Goal: Task Accomplishment & Management: Use online tool/utility

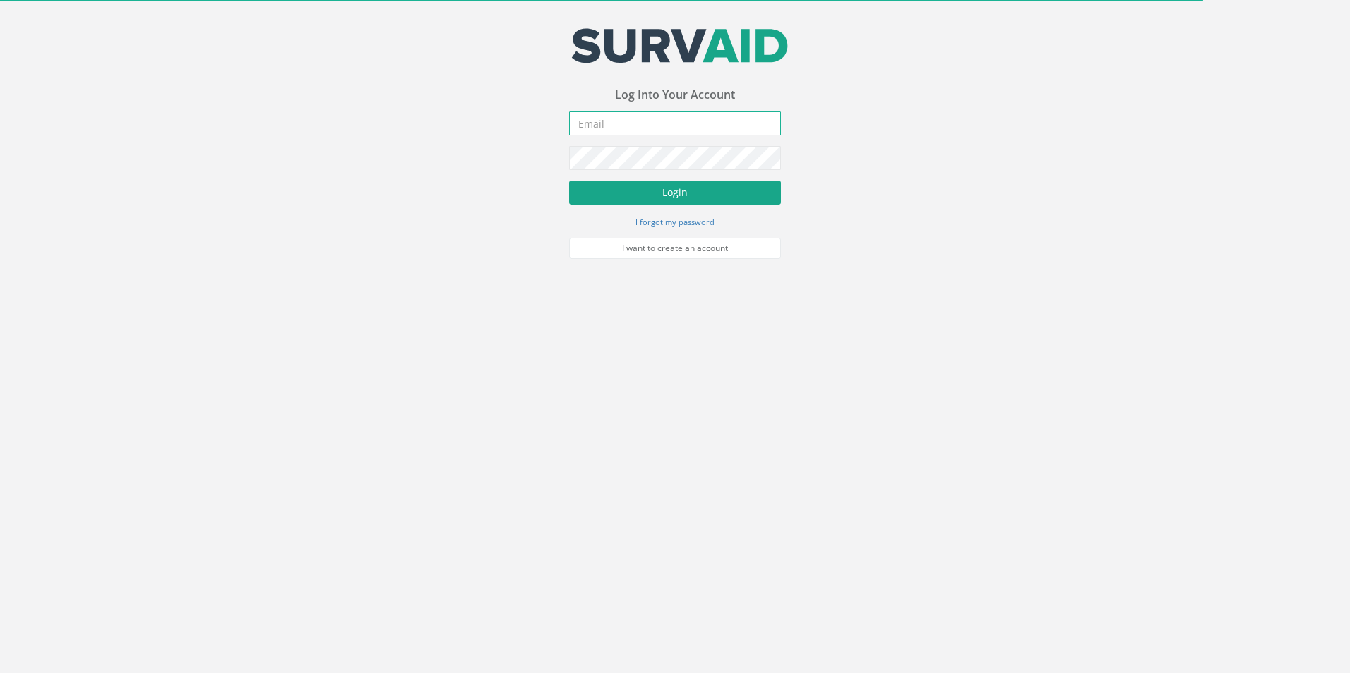
type input "[EMAIL_ADDRESS][PERSON_NAME][DOMAIN_NAME]"
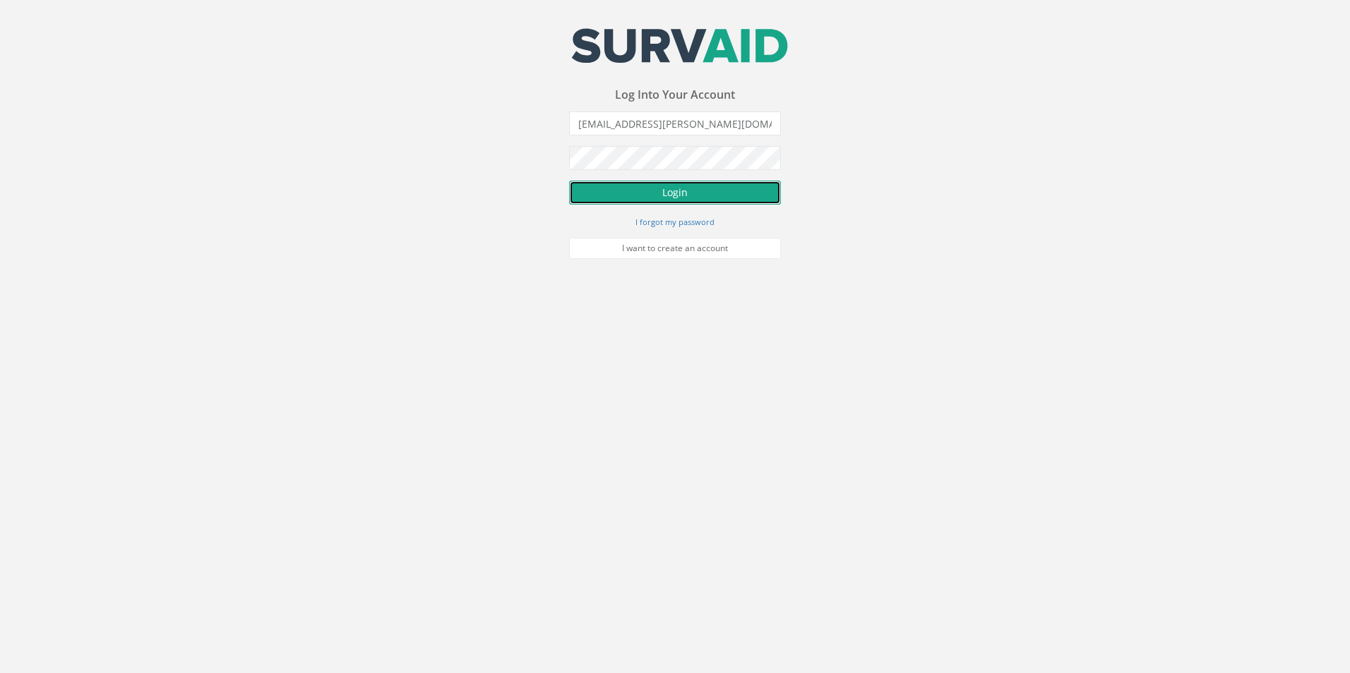
click at [694, 191] on button "Login" at bounding box center [675, 193] width 212 height 24
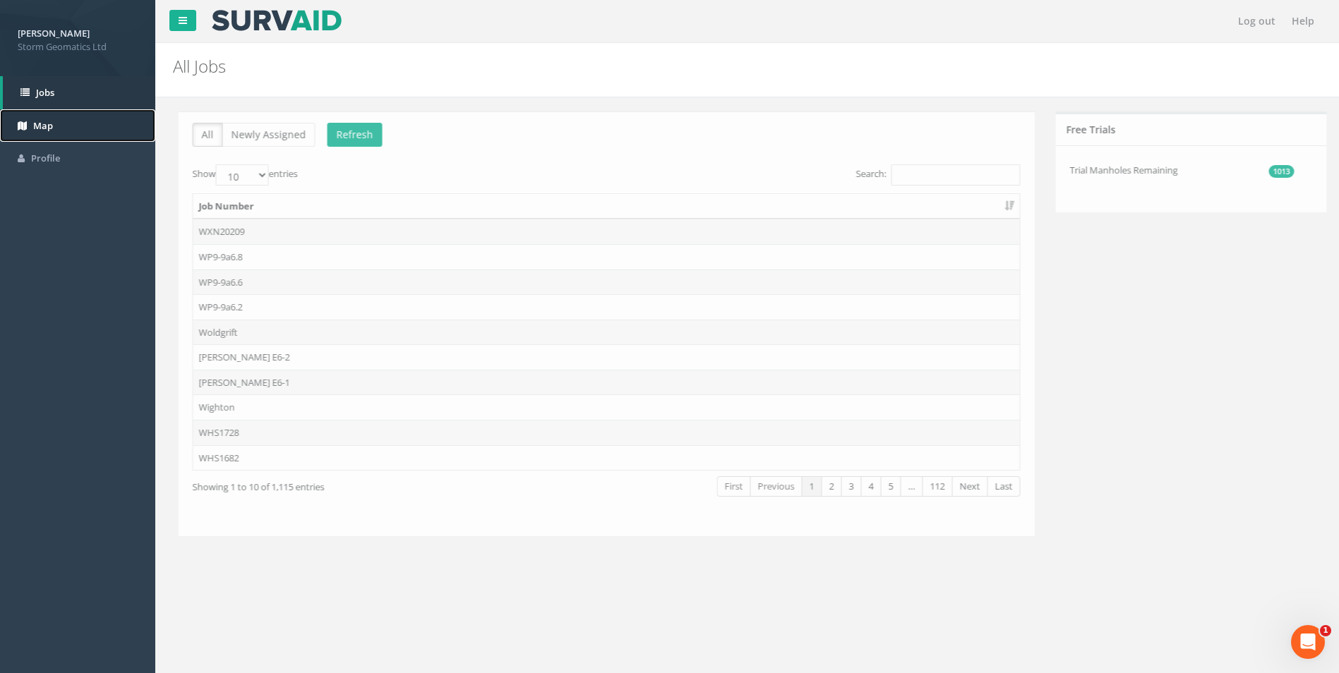
drag, startPoint x: 52, startPoint y: 117, endPoint x: 68, endPoint y: 119, distance: 16.4
click at [52, 117] on link "Map" at bounding box center [77, 125] width 155 height 33
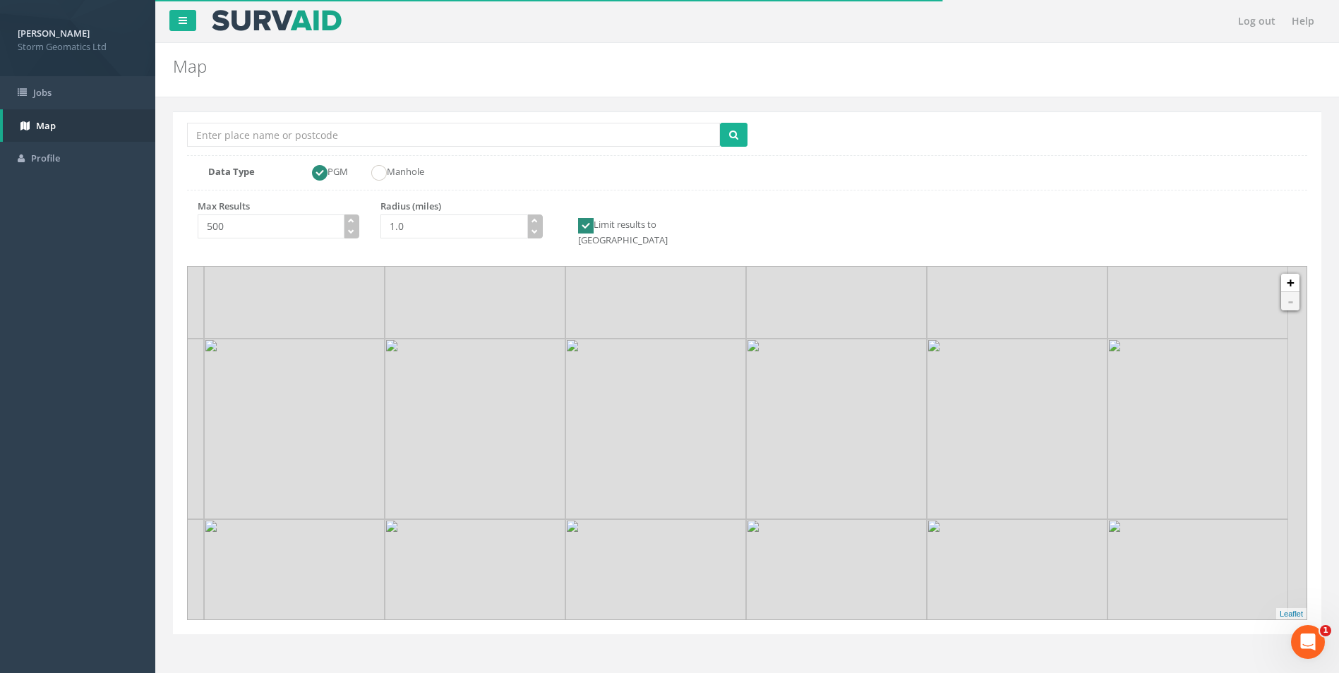
drag, startPoint x: 778, startPoint y: 469, endPoint x: 745, endPoint y: 414, distance: 64.3
click at [745, 414] on img at bounding box center [655, 429] width 181 height 181
click at [407, 137] on input "Location Search Box" at bounding box center [453, 135] width 533 height 24
type input "[PERSON_NAME]"
click at [720, 123] on button "submit" at bounding box center [734, 135] width 28 height 24
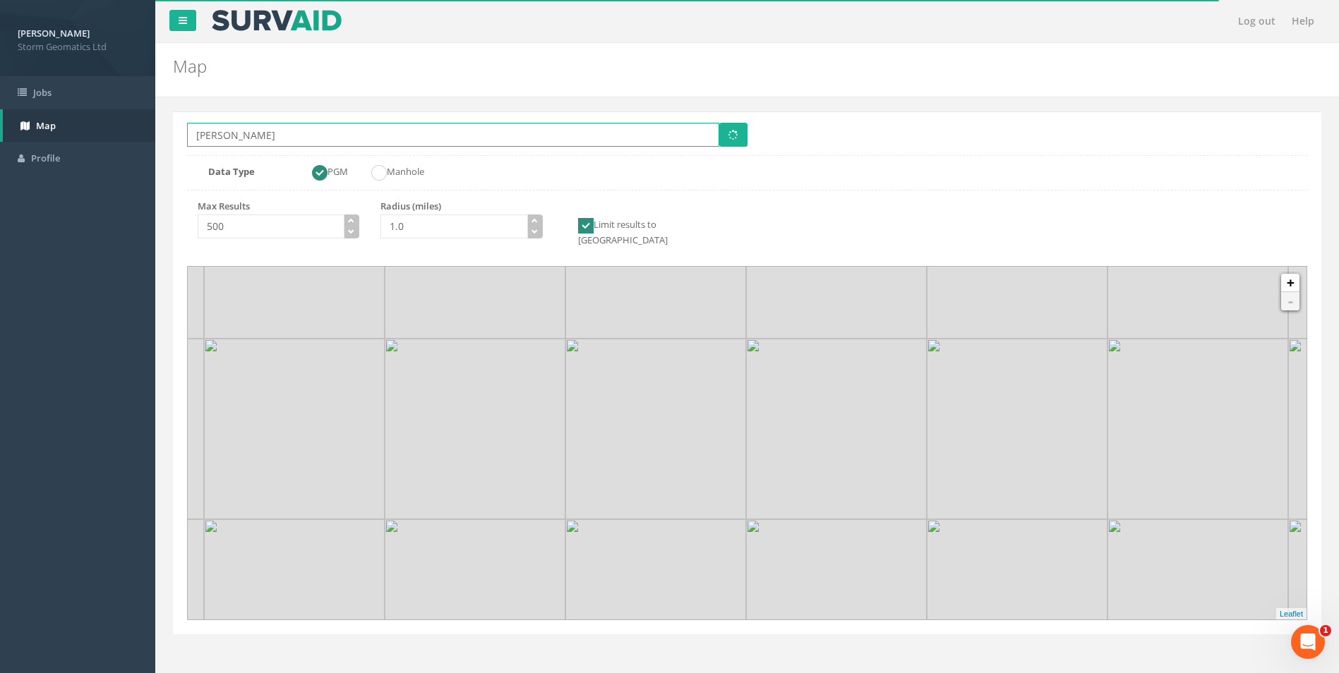
click at [719, 123] on button "submit" at bounding box center [733, 135] width 28 height 24
click at [536, 220] on icon "button" at bounding box center [534, 220] width 6 height 6
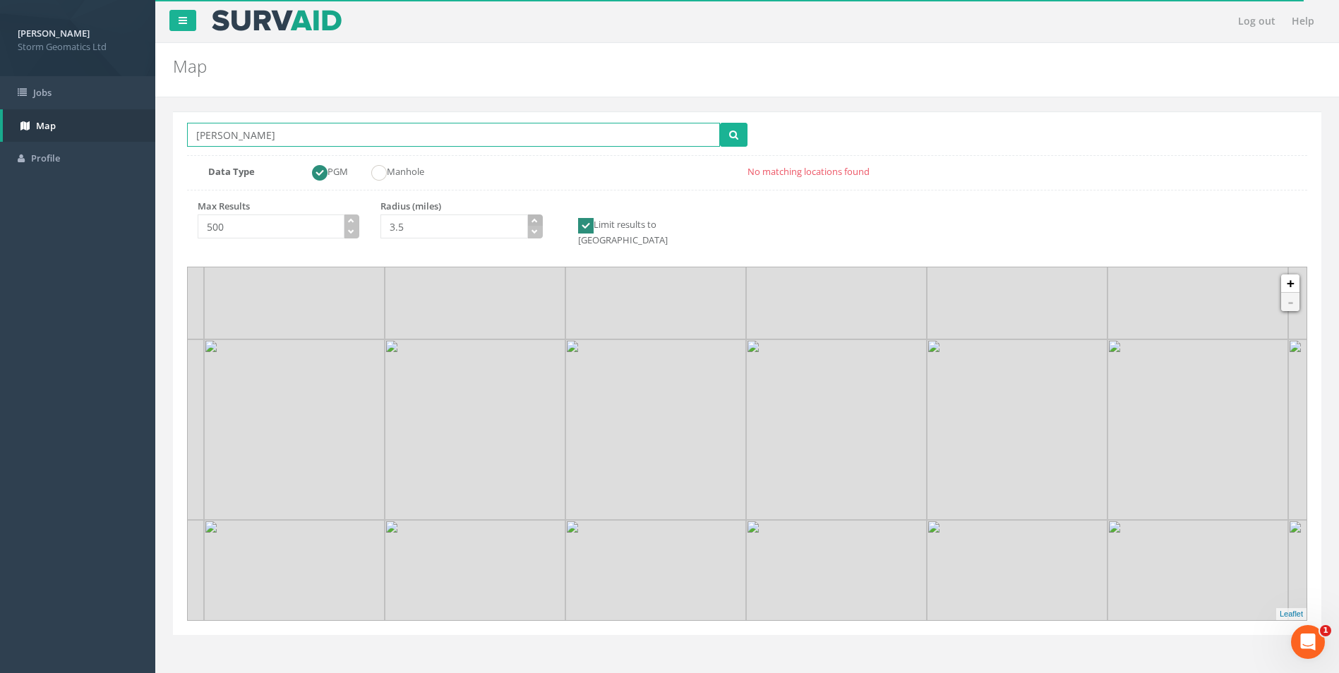
click at [536, 220] on icon "button" at bounding box center [534, 220] width 6 height 6
click at [728, 144] on button "submit" at bounding box center [734, 135] width 28 height 24
click at [306, 133] on input "[PERSON_NAME]" at bounding box center [453, 135] width 533 height 24
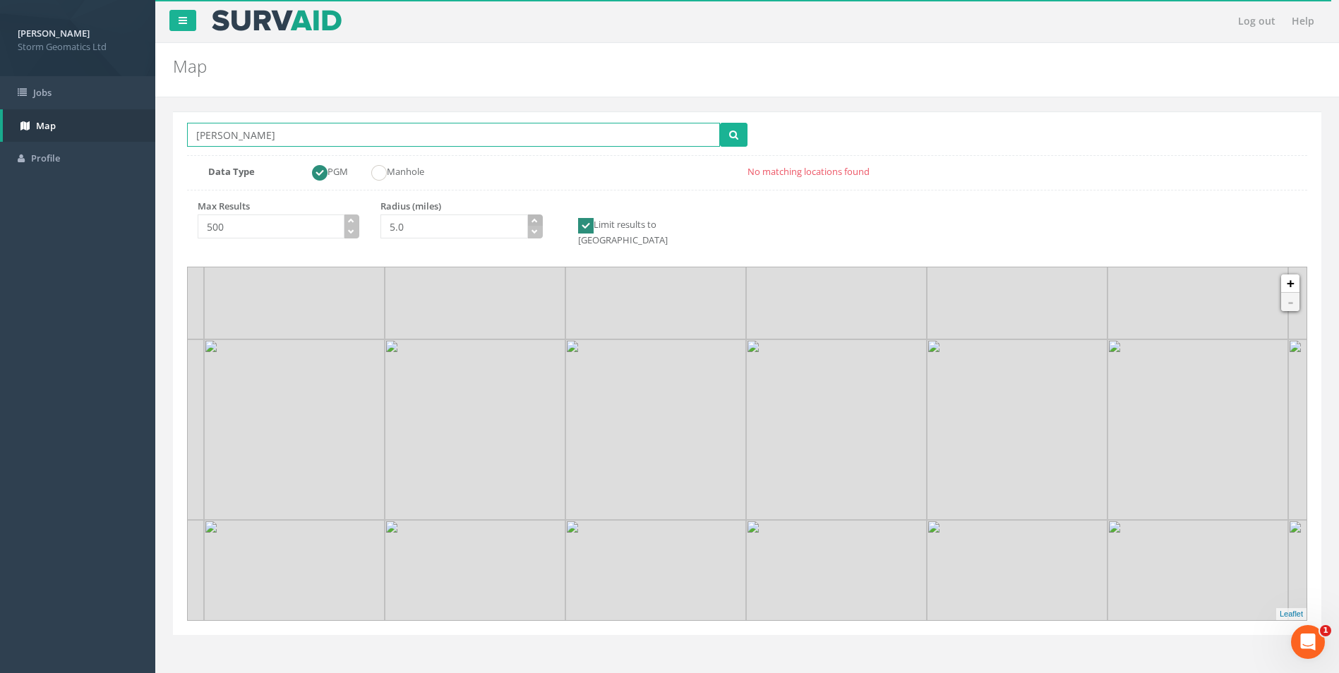
click at [535, 222] on icon "button" at bounding box center [534, 220] width 6 height 6
click at [534, 220] on icon "button" at bounding box center [534, 220] width 6 height 6
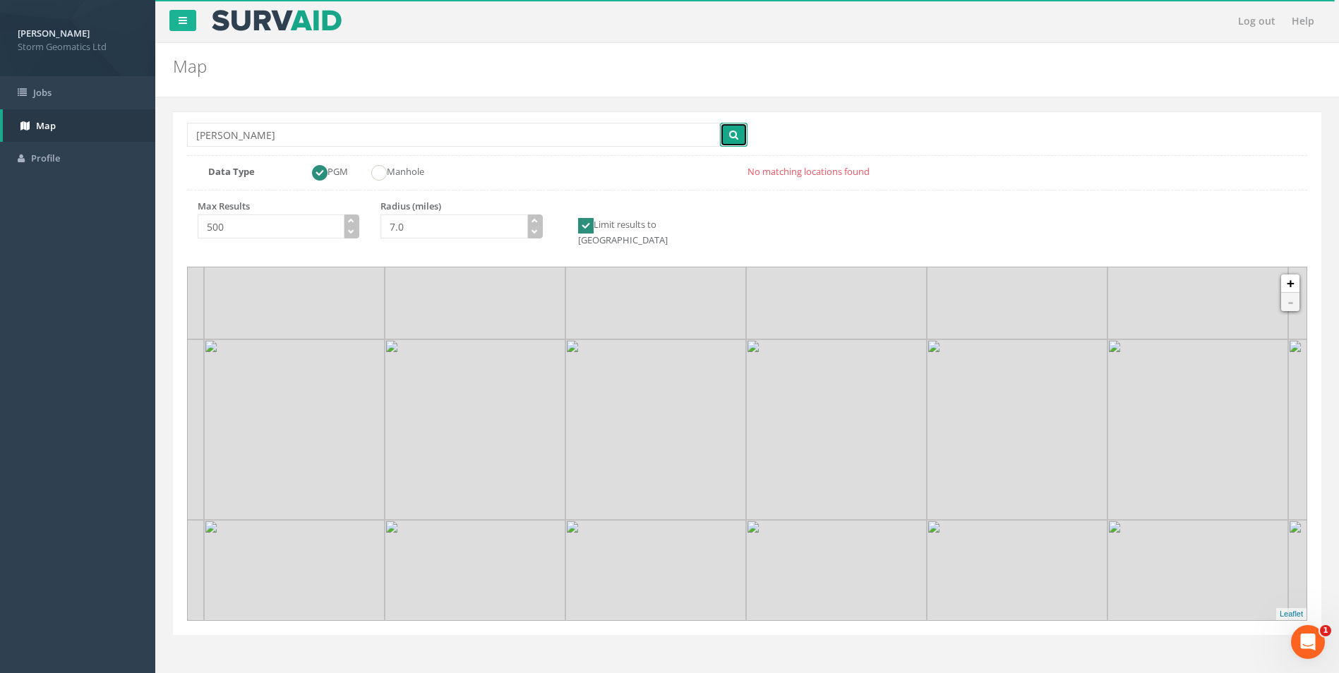
click at [723, 146] on button "submit" at bounding box center [734, 135] width 28 height 24
click at [529, 220] on button "button" at bounding box center [535, 221] width 16 height 13
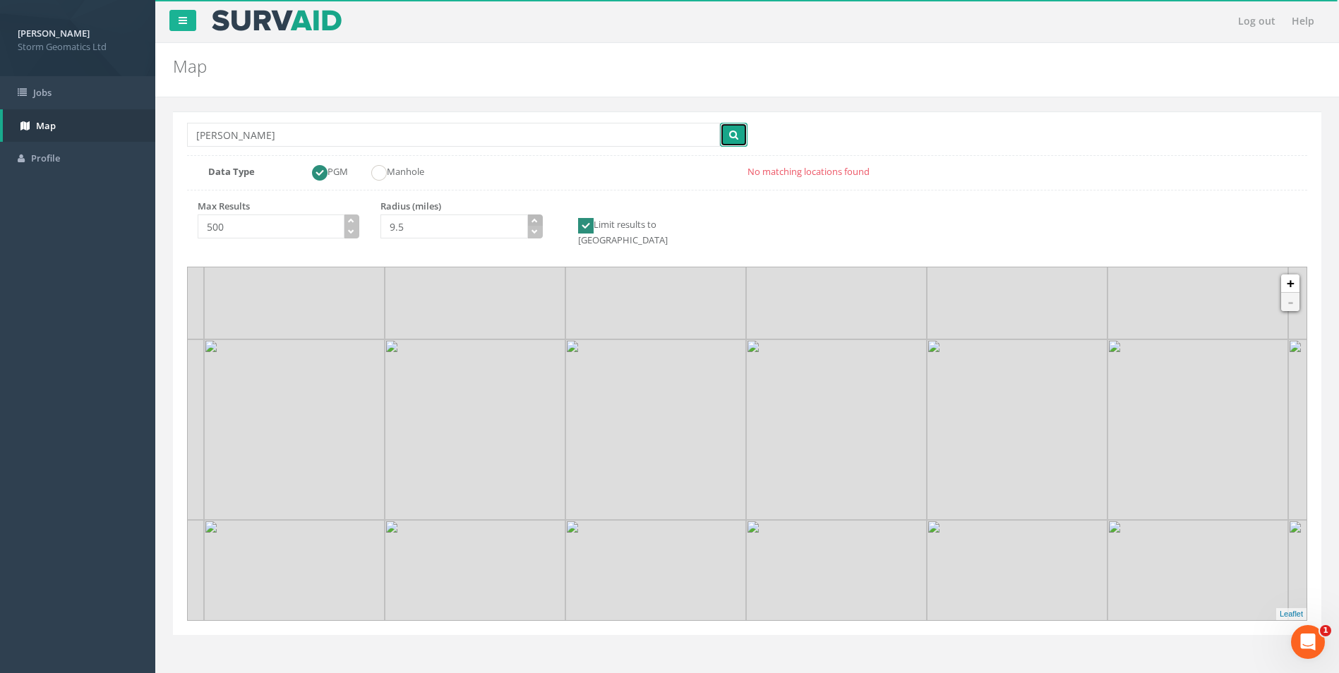
click at [529, 220] on button "button" at bounding box center [535, 221] width 16 height 13
type input "10.5"
click at [529, 220] on button "button" at bounding box center [535, 221] width 16 height 13
click at [726, 139] on button "submit" at bounding box center [734, 135] width 28 height 24
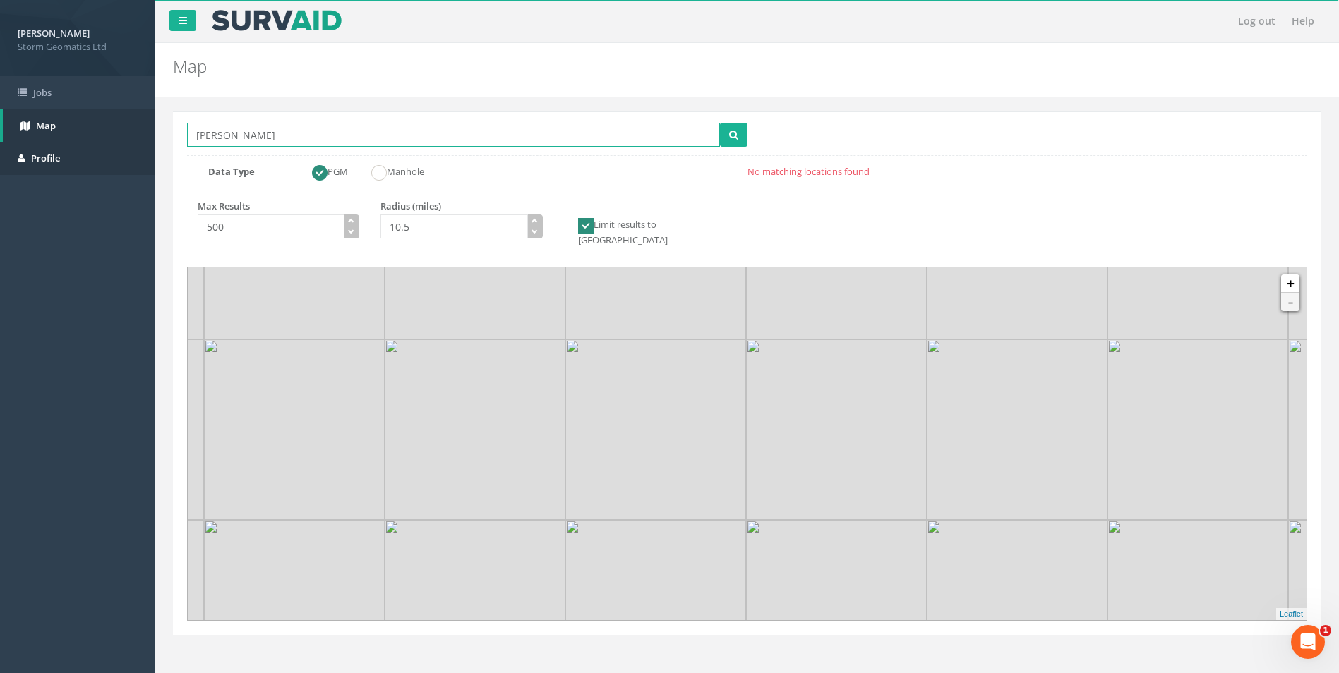
drag, startPoint x: 559, startPoint y: 145, endPoint x: 83, endPoint y: 144, distance: 475.7
click at [83, 145] on div "[PERSON_NAME] Storm Geomatics Ltd Logout S Jobs Map Profile Log out Help Map Lo…" at bounding box center [669, 423] width 1339 height 847
drag, startPoint x: 652, startPoint y: 364, endPoint x: 502, endPoint y: 313, distance: 158.9
click at [565, 340] on img at bounding box center [655, 430] width 181 height 181
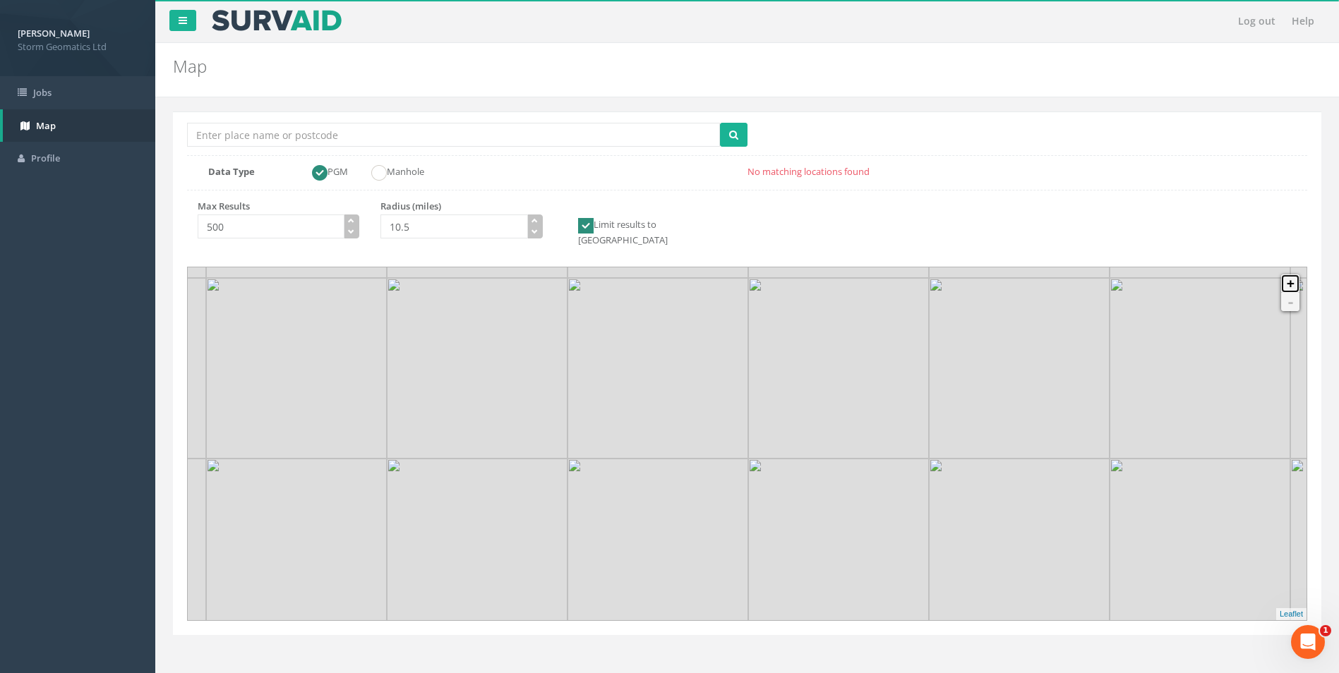
click at [1285, 275] on link "+" at bounding box center [1290, 284] width 18 height 18
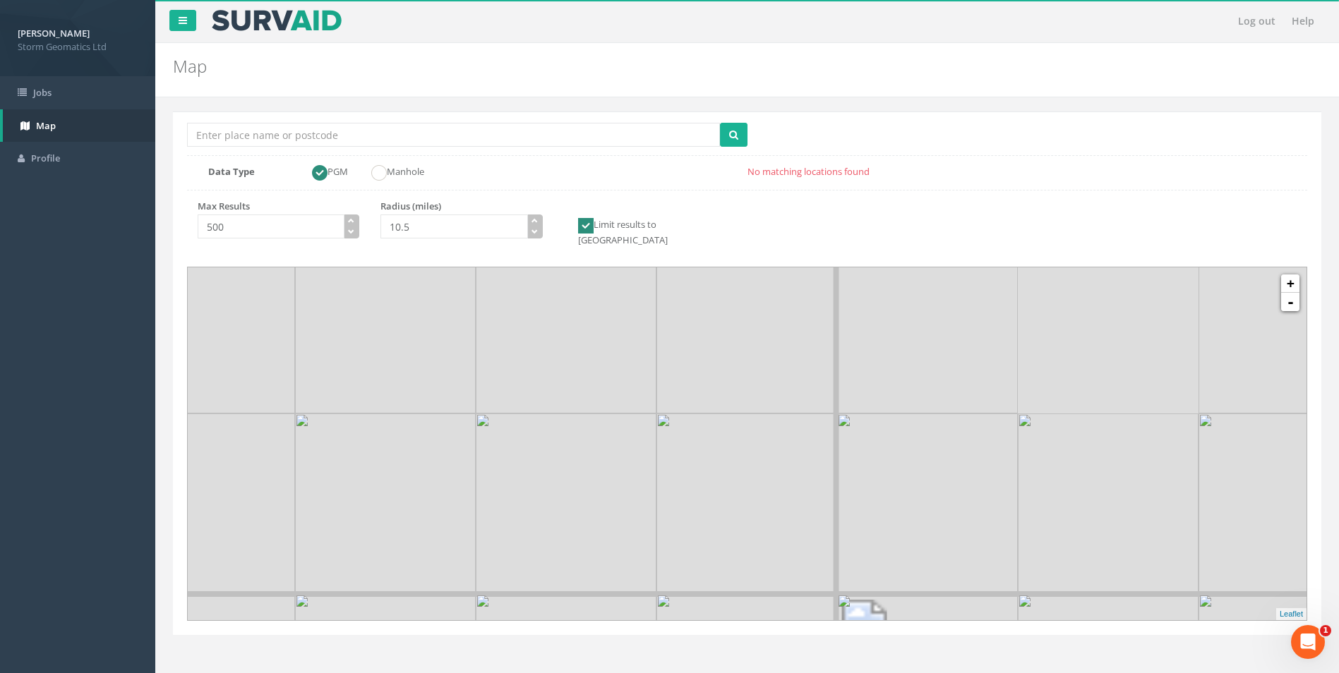
drag, startPoint x: 838, startPoint y: 445, endPoint x: 735, endPoint y: 447, distance: 103.1
click at [63, 242] on div at bounding box center [63, 242] width 0 height 0
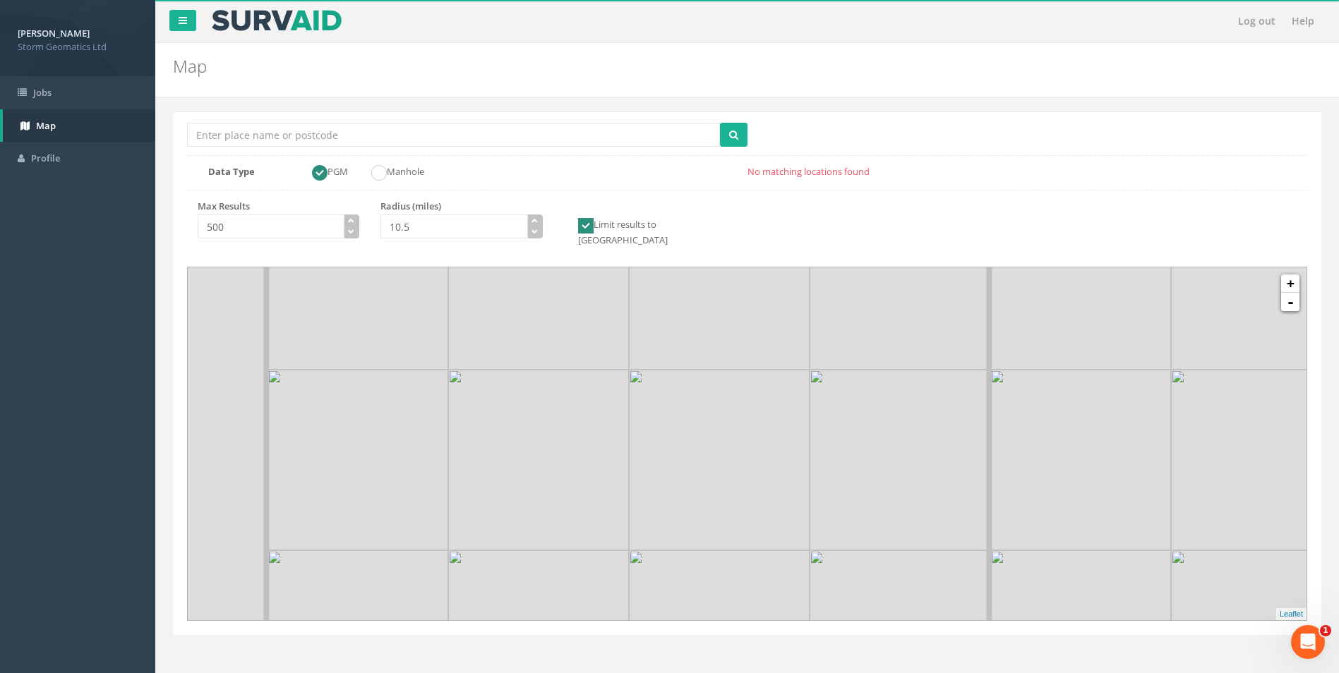
drag, startPoint x: 607, startPoint y: 402, endPoint x: 660, endPoint y: 409, distance: 53.4
click at [808, 444] on img at bounding box center [719, 460] width 181 height 181
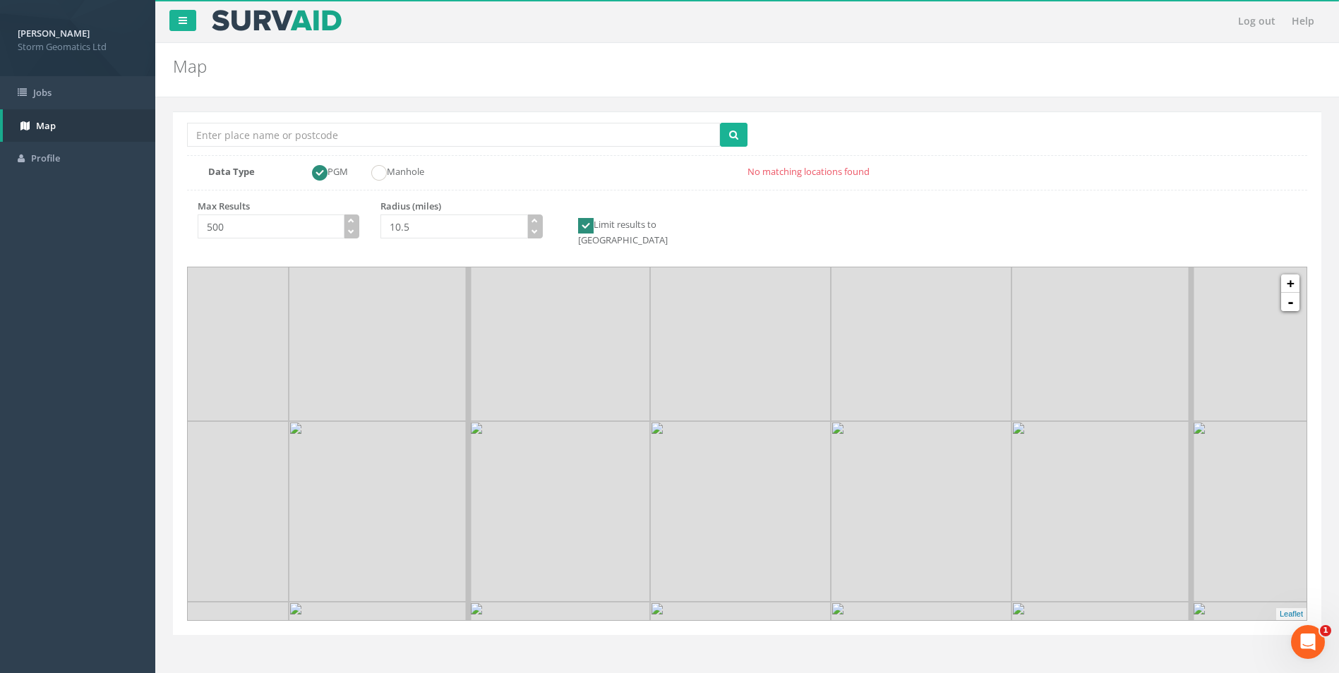
drag, startPoint x: 635, startPoint y: 406, endPoint x: 776, endPoint y: 468, distance: 154.2
click at [791, 488] on img at bounding box center [740, 511] width 181 height 181
drag, startPoint x: 750, startPoint y: 447, endPoint x: 797, endPoint y: 416, distance: 56.4
click at [795, 419] on img at bounding box center [746, 382] width 181 height 181
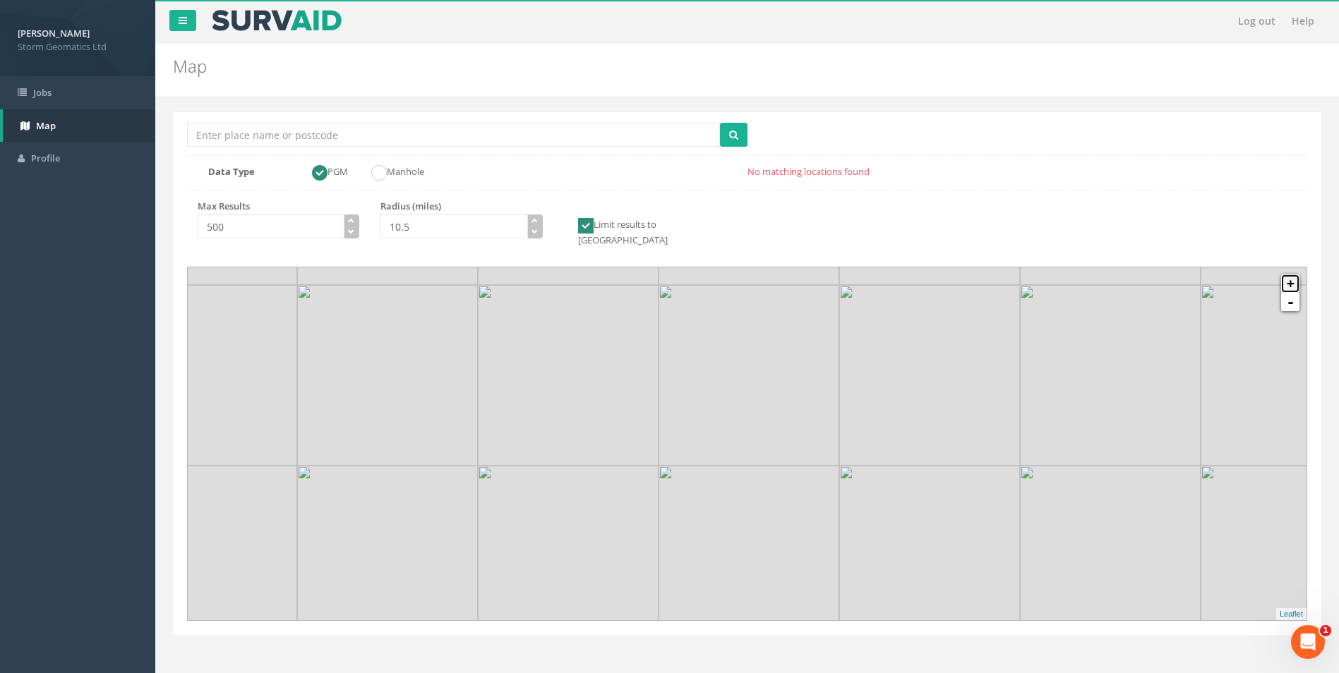
click at [1294, 275] on link "+" at bounding box center [1290, 284] width 18 height 18
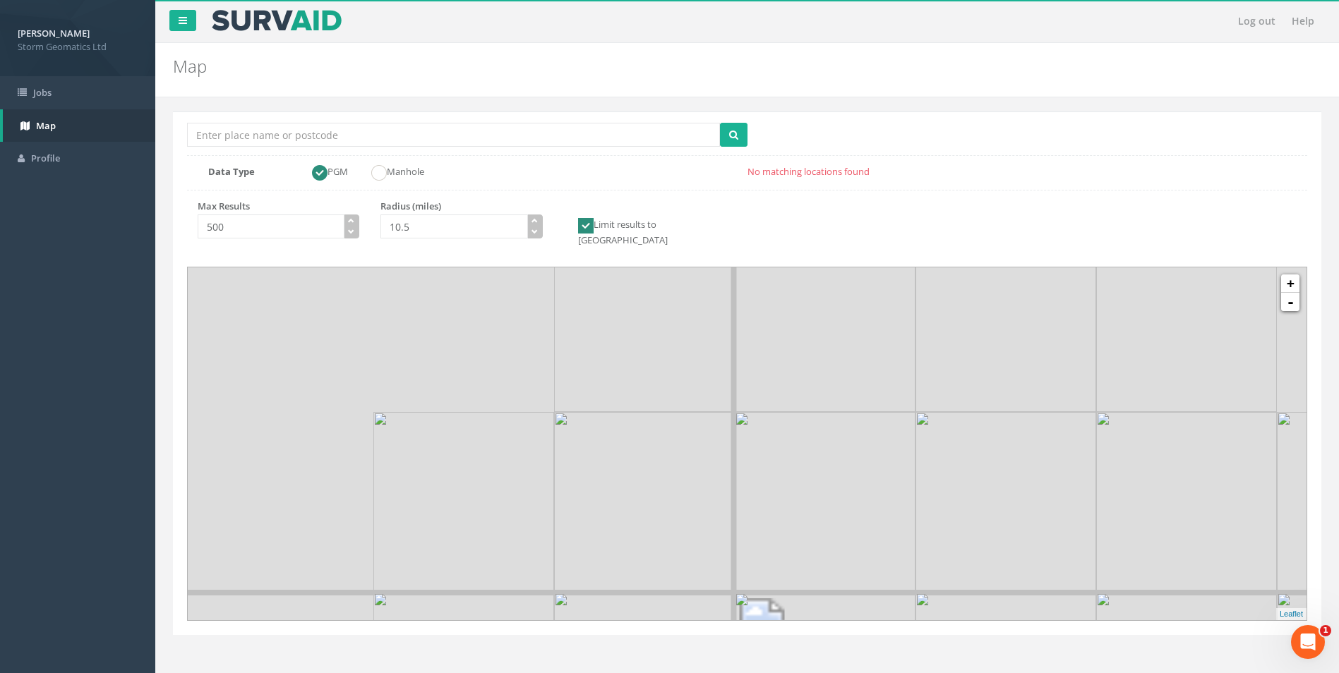
drag, startPoint x: 786, startPoint y: 437, endPoint x: 973, endPoint y: 481, distance: 192.3
click at [950, 536] on div at bounding box center [950, 536] width 0 height 0
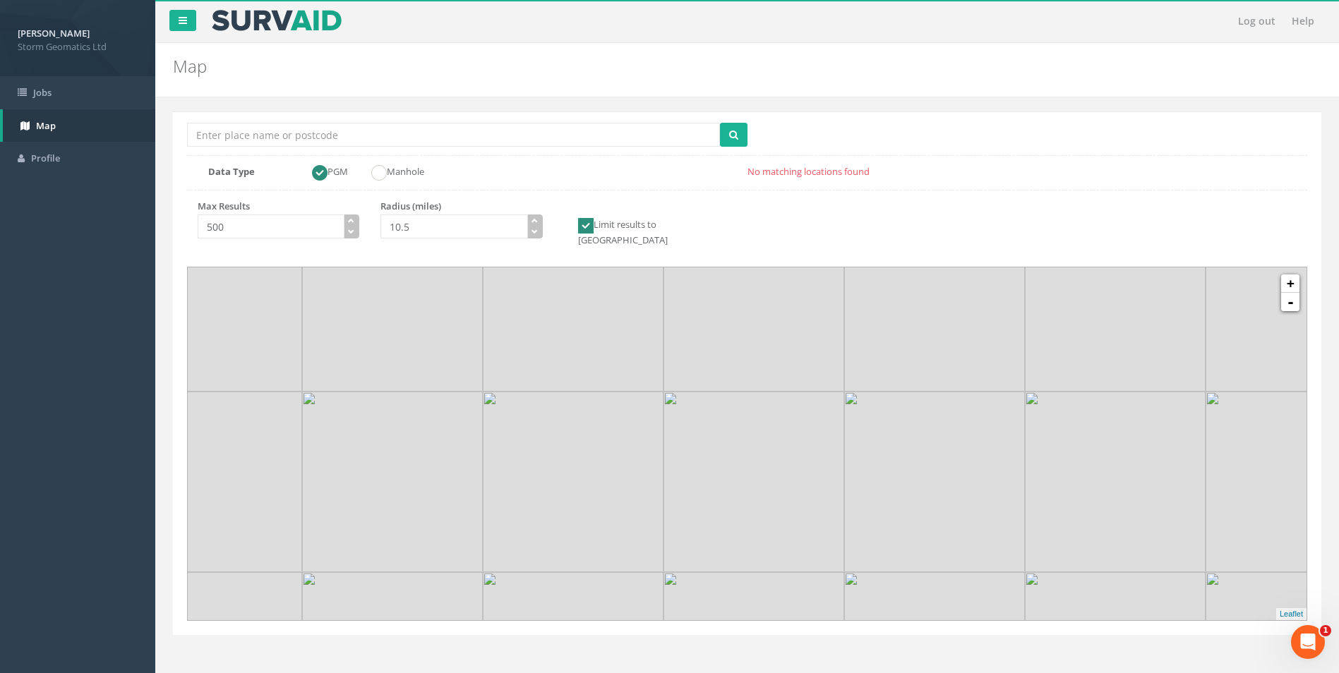
drag, startPoint x: 750, startPoint y: 390, endPoint x: 808, endPoint y: 513, distance: 136.1
click at [812, 519] on img at bounding box center [753, 482] width 181 height 181
drag, startPoint x: 782, startPoint y: 432, endPoint x: 800, endPoint y: 534, distance: 103.2
click at [800, 534] on img at bounding box center [763, 588] width 181 height 181
drag, startPoint x: 770, startPoint y: 419, endPoint x: 725, endPoint y: 514, distance: 105.5
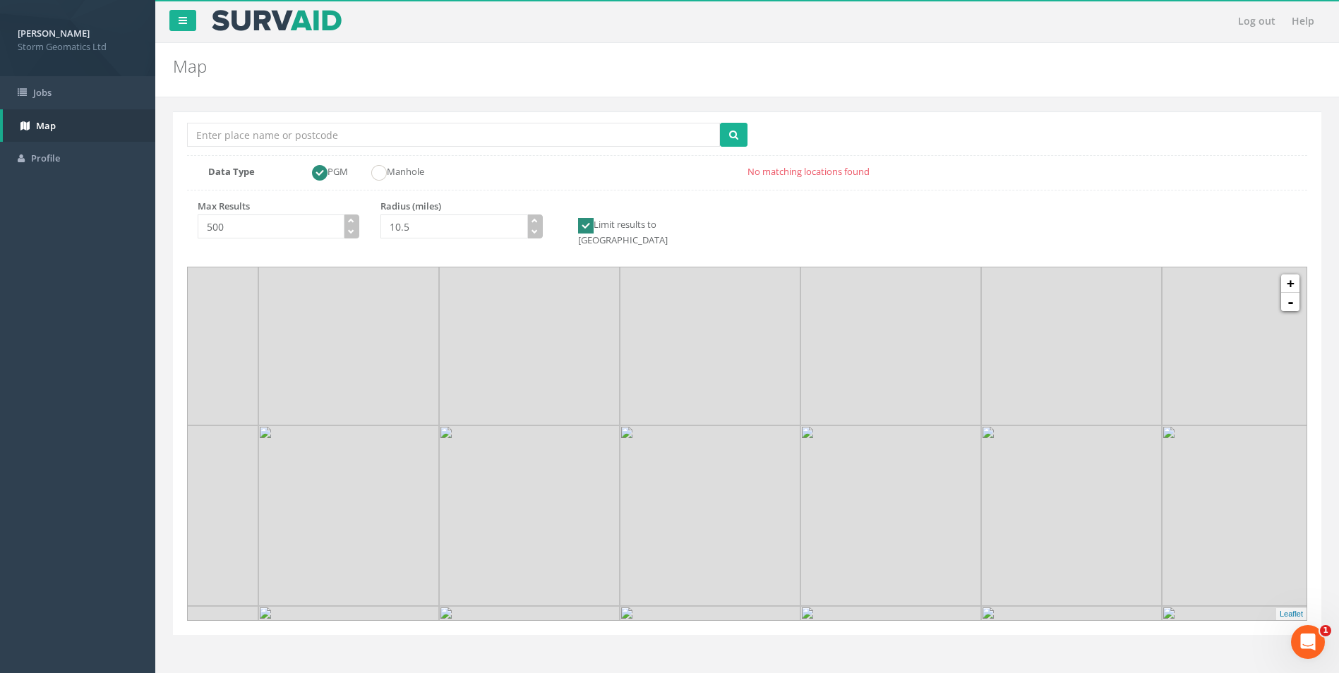
click at [713, 524] on img at bounding box center [710, 516] width 181 height 181
click at [1294, 275] on link "+" at bounding box center [1290, 284] width 18 height 18
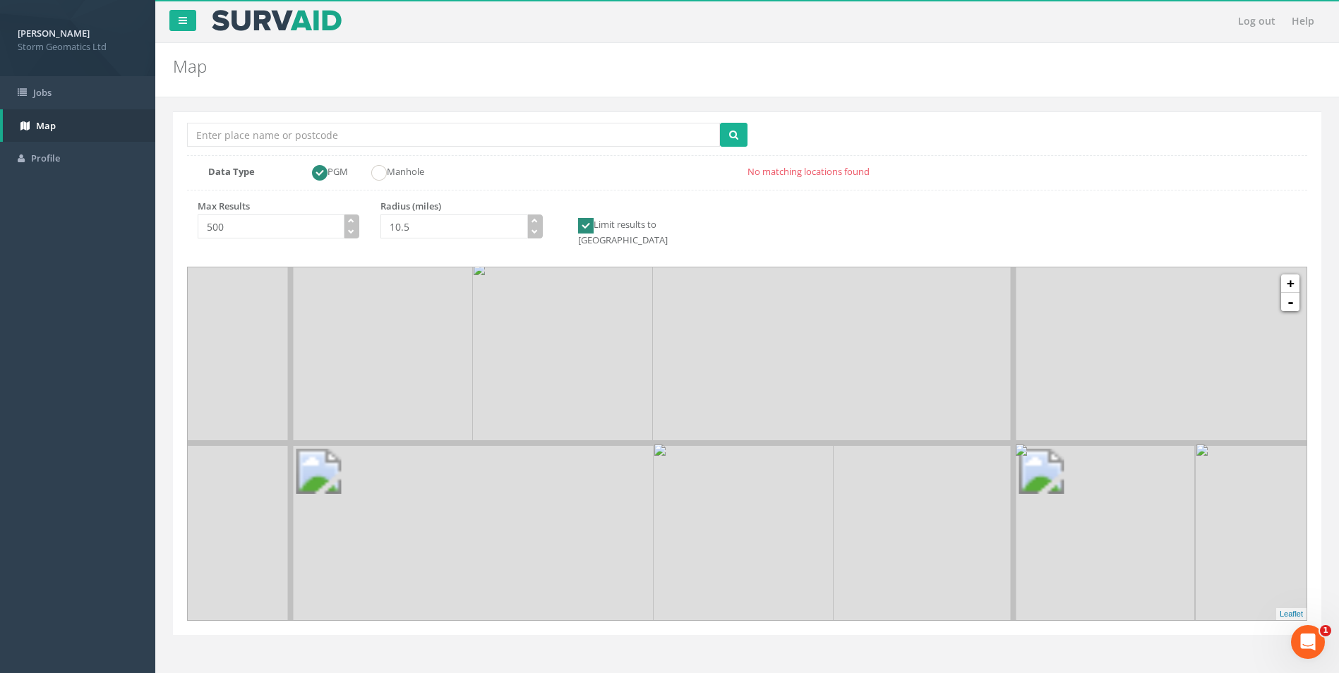
drag, startPoint x: 608, startPoint y: 340, endPoint x: 728, endPoint y: 495, distance: 196.8
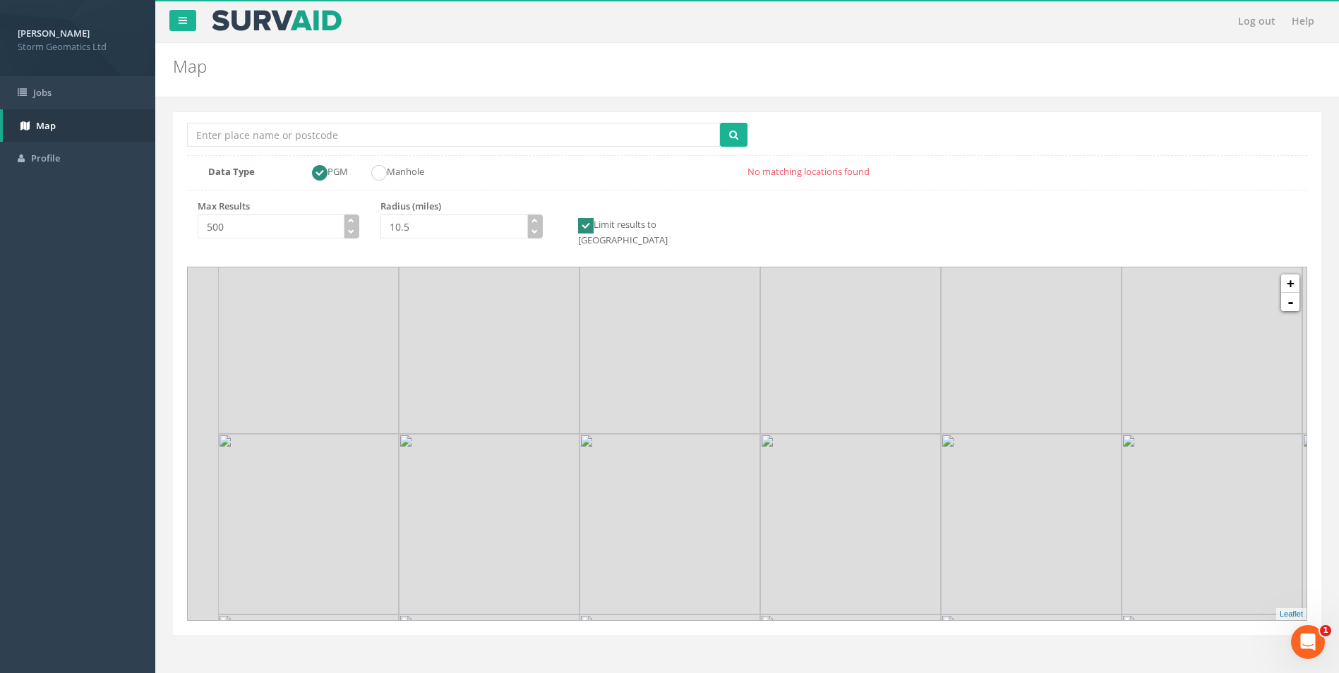
drag, startPoint x: 660, startPoint y: 402, endPoint x: 697, endPoint y: 462, distance: 70.3
click at [697, 462] on img at bounding box center [669, 524] width 181 height 181
click at [1290, 275] on link "+" at bounding box center [1290, 284] width 18 height 18
click at [1289, 275] on link "+" at bounding box center [1290, 284] width 18 height 18
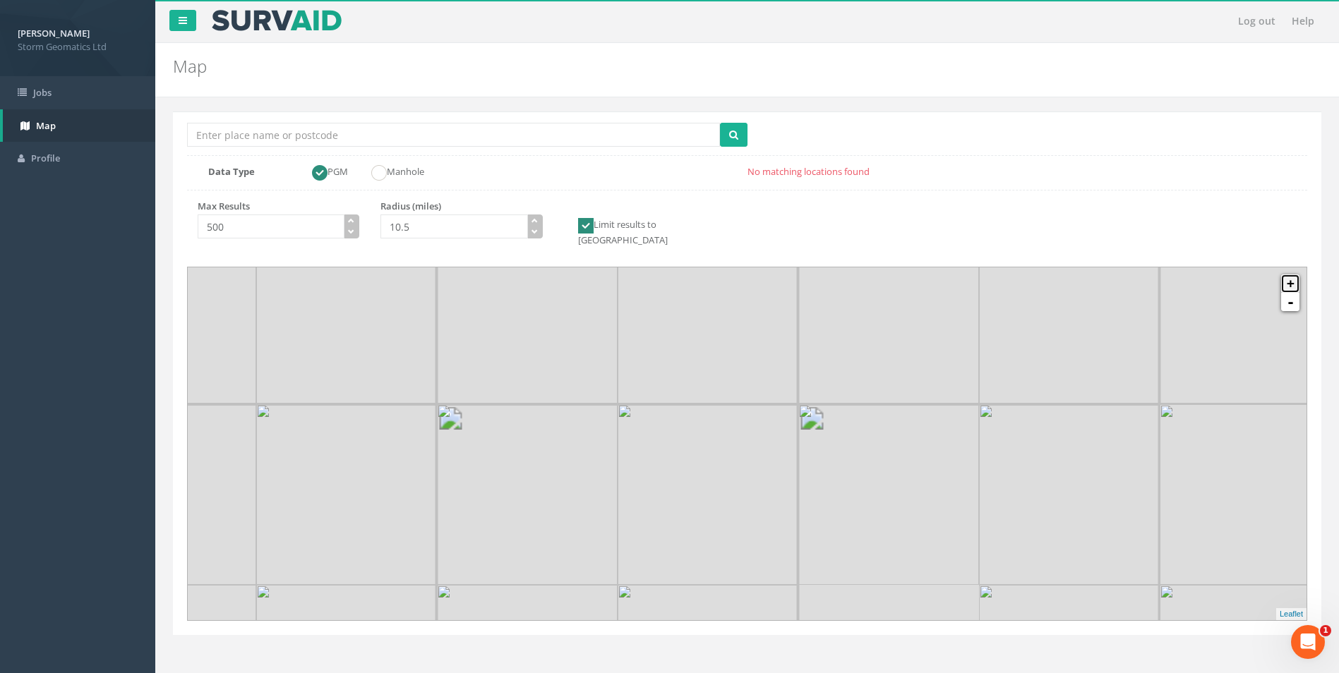
click at [1289, 275] on link "+" at bounding box center [1290, 284] width 18 height 18
drag, startPoint x: 554, startPoint y: 572, endPoint x: 731, endPoint y: 324, distance: 304.2
click at [737, 330] on img at bounding box center [731, 420] width 181 height 181
drag, startPoint x: 508, startPoint y: 386, endPoint x: 636, endPoint y: 460, distance: 147.7
click at [636, 460] on img at bounding box center [705, 465] width 181 height 181
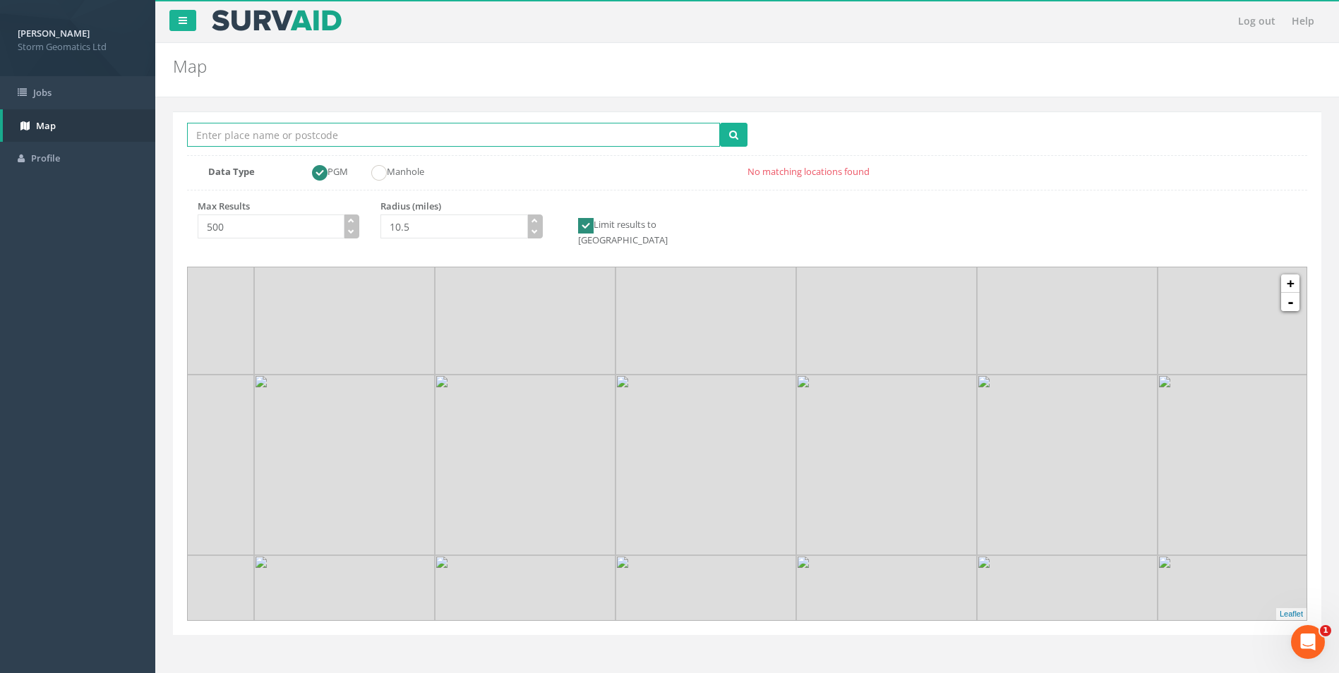
click at [374, 129] on input "Location Search Box" at bounding box center [453, 135] width 533 height 24
click at [529, 471] on img at bounding box center [525, 465] width 181 height 181
click at [536, 476] on img at bounding box center [525, 465] width 181 height 181
click at [275, 138] on input "Location Search Box" at bounding box center [453, 135] width 533 height 24
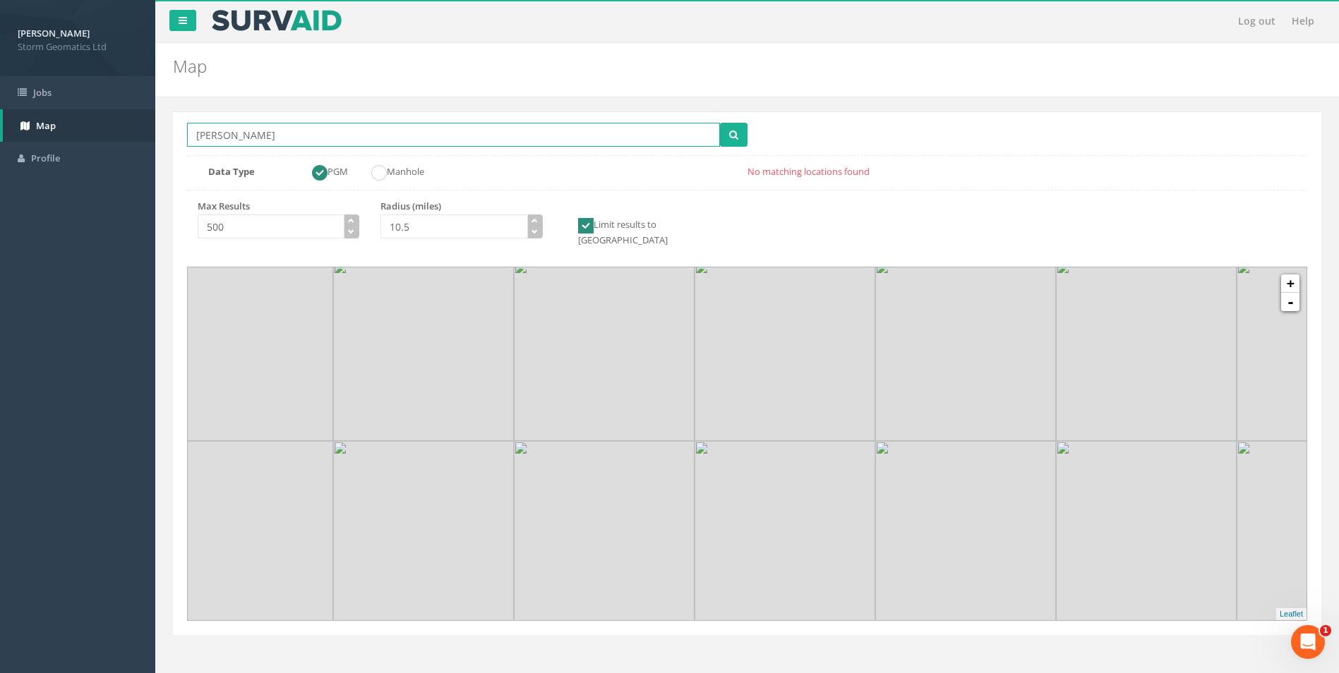
click at [720, 123] on button "submit" at bounding box center [734, 135] width 28 height 24
click at [282, 138] on input "[PERSON_NAME]" at bounding box center [453, 135] width 533 height 24
click at [720, 123] on button "submit" at bounding box center [734, 135] width 28 height 24
click at [1285, 294] on link "-" at bounding box center [1290, 302] width 18 height 18
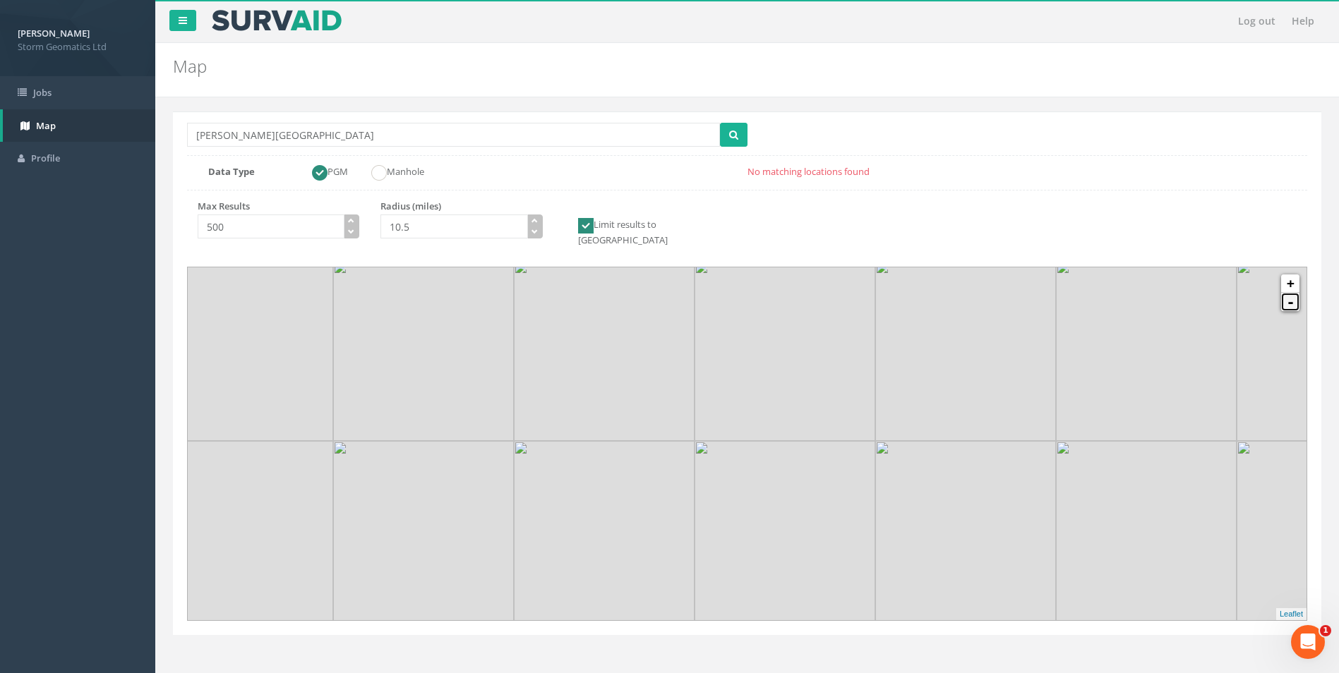
click at [1285, 294] on link "-" at bounding box center [1290, 302] width 18 height 18
drag, startPoint x: 343, startPoint y: 132, endPoint x: 169, endPoint y: 131, distance: 174.3
click at [169, 131] on div "Location Search [GEOGRAPHIC_DATA][PERSON_NAME] Multiple Locations Found Data Ty…" at bounding box center [747, 388] width 1162 height 583
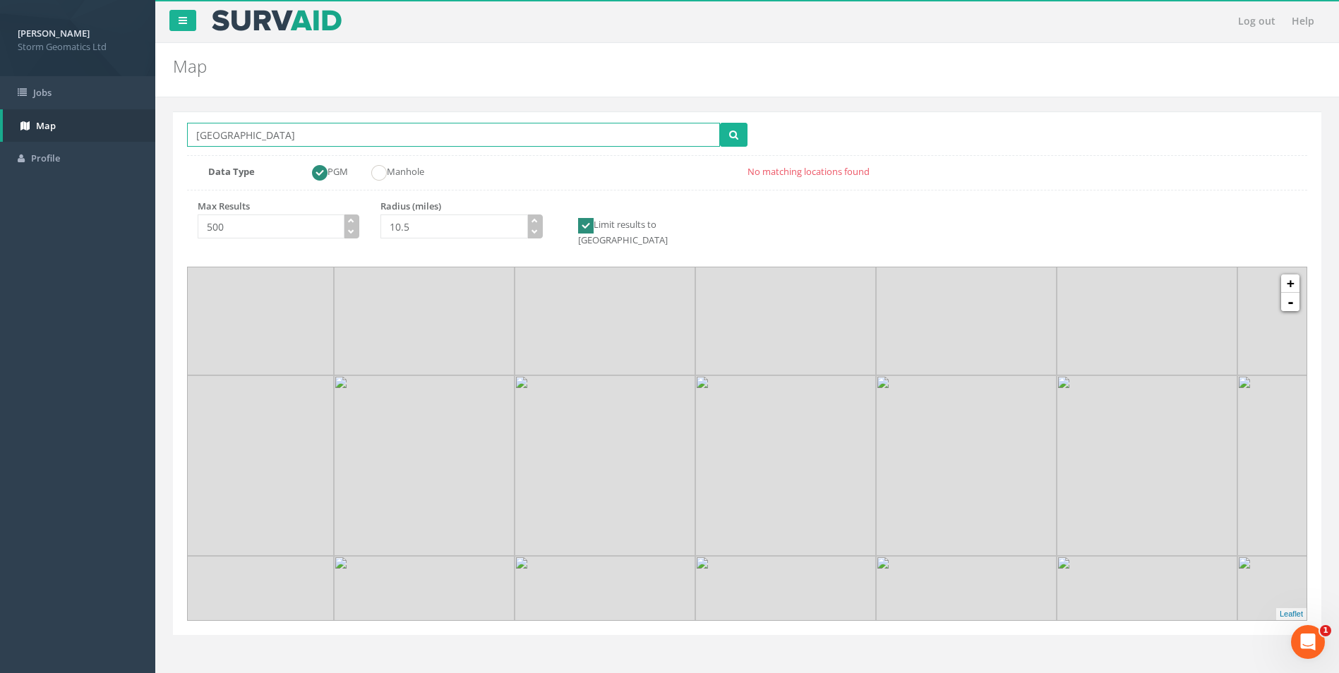
click at [720, 123] on button "submit" at bounding box center [734, 135] width 28 height 24
drag, startPoint x: 378, startPoint y: 137, endPoint x: 114, endPoint y: 134, distance: 263.3
click at [114, 134] on div "[PERSON_NAME] Storm Geomatics Ltd Logout S Jobs Map Profile Log out Help Map Lo…" at bounding box center [669, 423] width 1339 height 847
type input "YO8 3SQ"
click at [720, 123] on button "submit" at bounding box center [734, 135] width 28 height 24
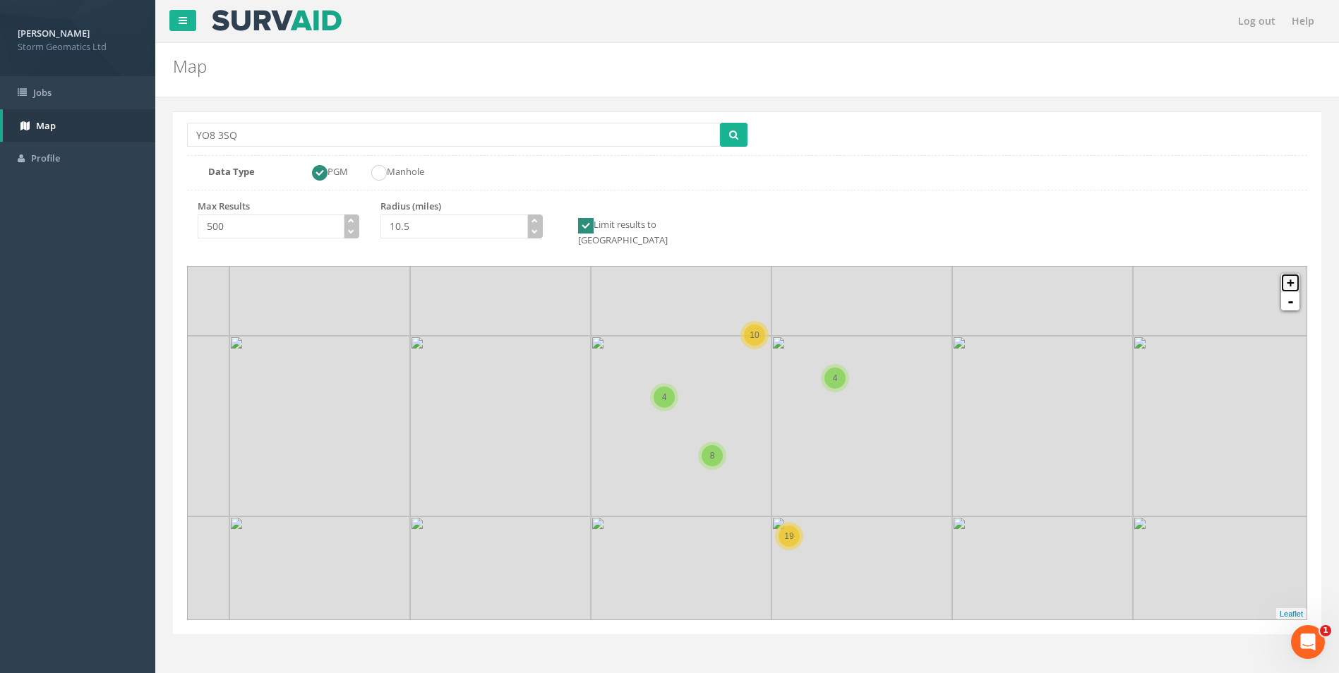
click at [1288, 276] on link "+" at bounding box center [1290, 283] width 18 height 18
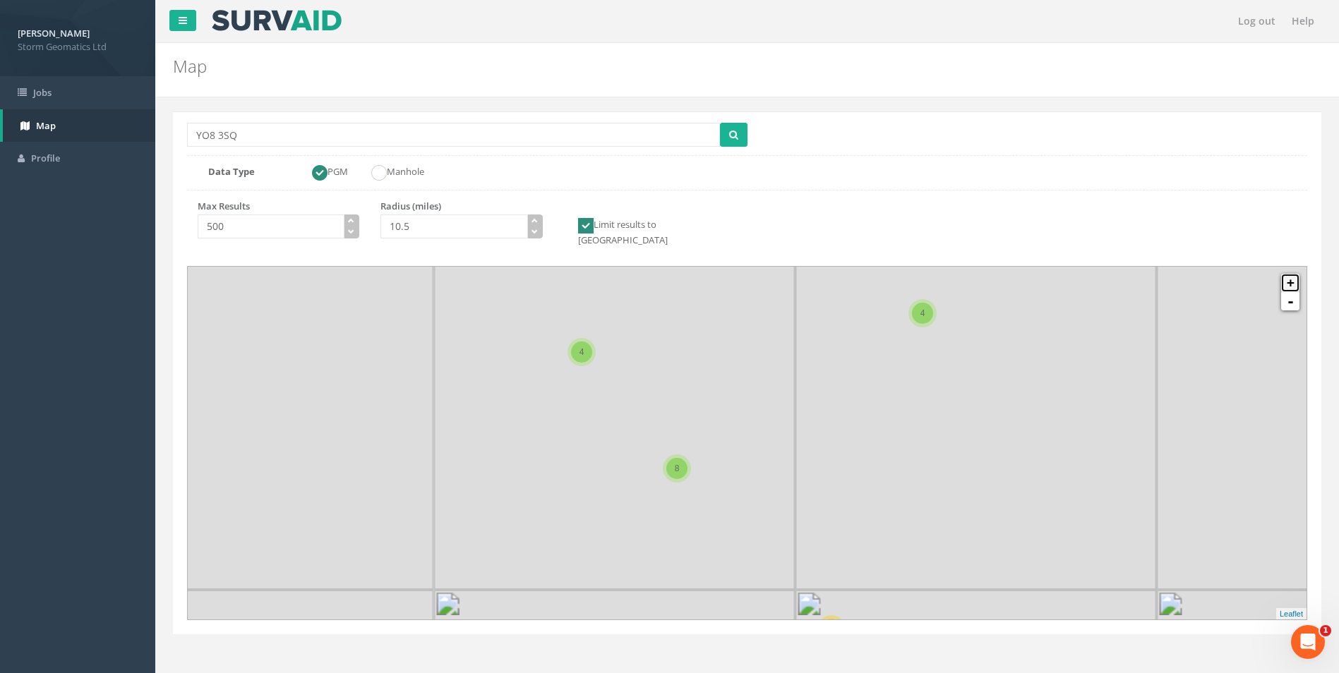
click at [1288, 276] on link "+" at bounding box center [1290, 283] width 18 height 18
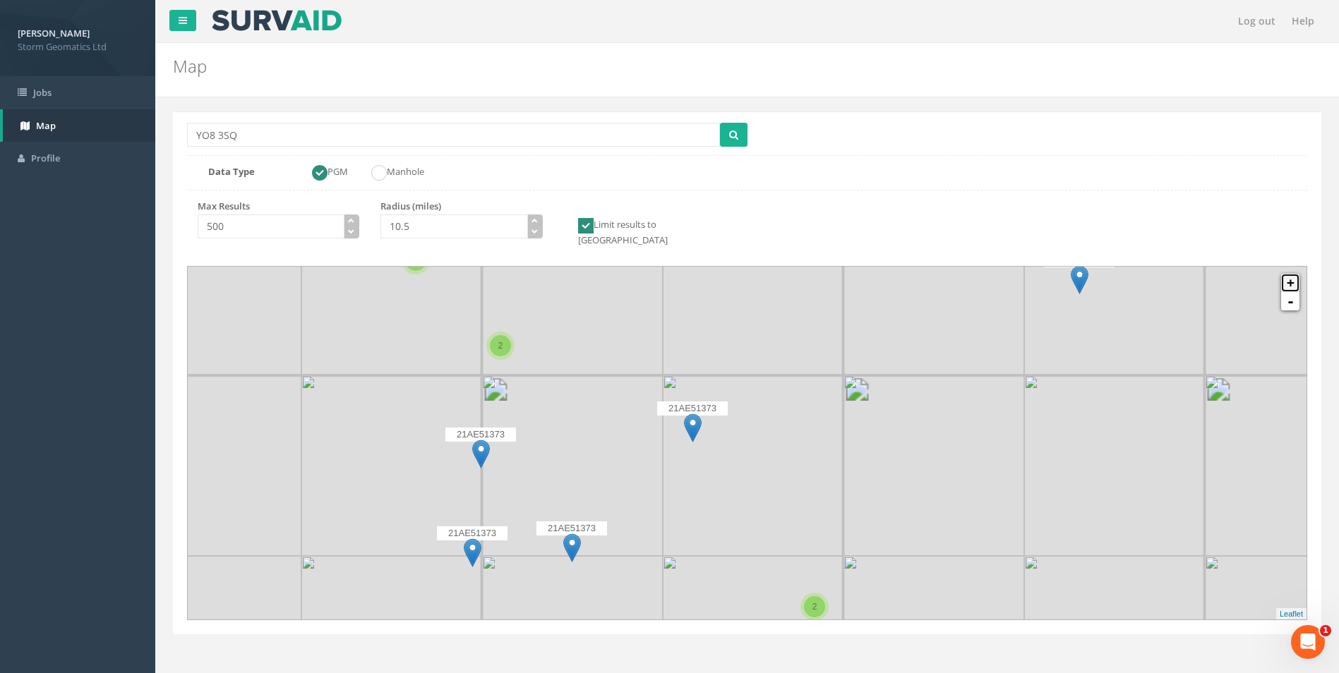
click at [1288, 276] on link "+" at bounding box center [1290, 283] width 18 height 18
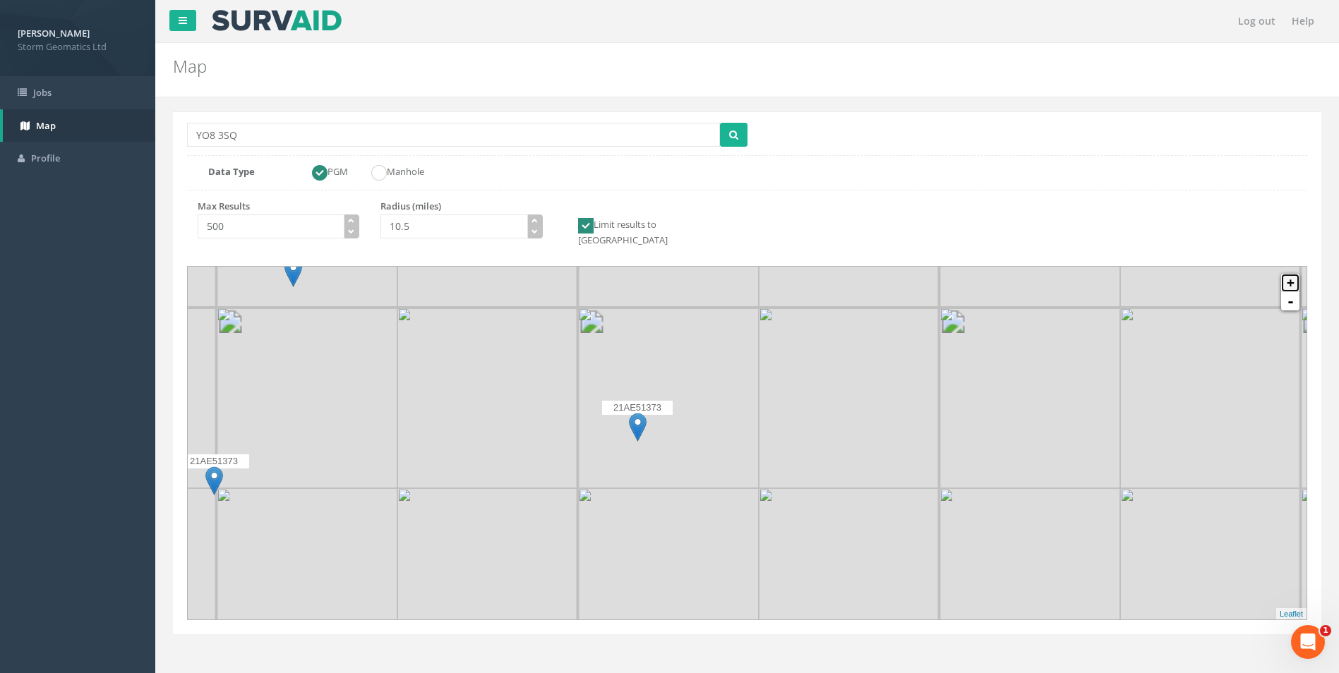
click at [1288, 276] on link "+" at bounding box center [1290, 283] width 18 height 18
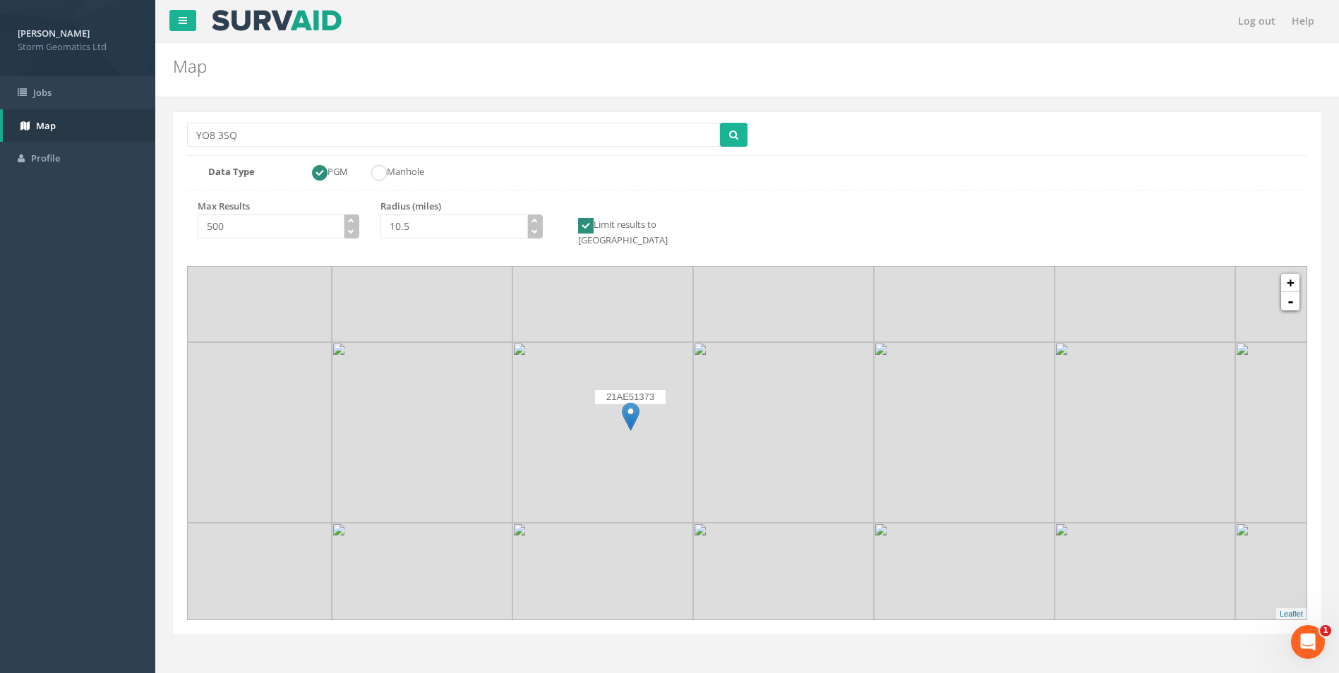
drag, startPoint x: 643, startPoint y: 493, endPoint x: 726, endPoint y: 455, distance: 91.0
click at [752, 481] on icon at bounding box center [850, 433] width 1165 height 368
click at [637, 410] on img at bounding box center [636, 416] width 18 height 29
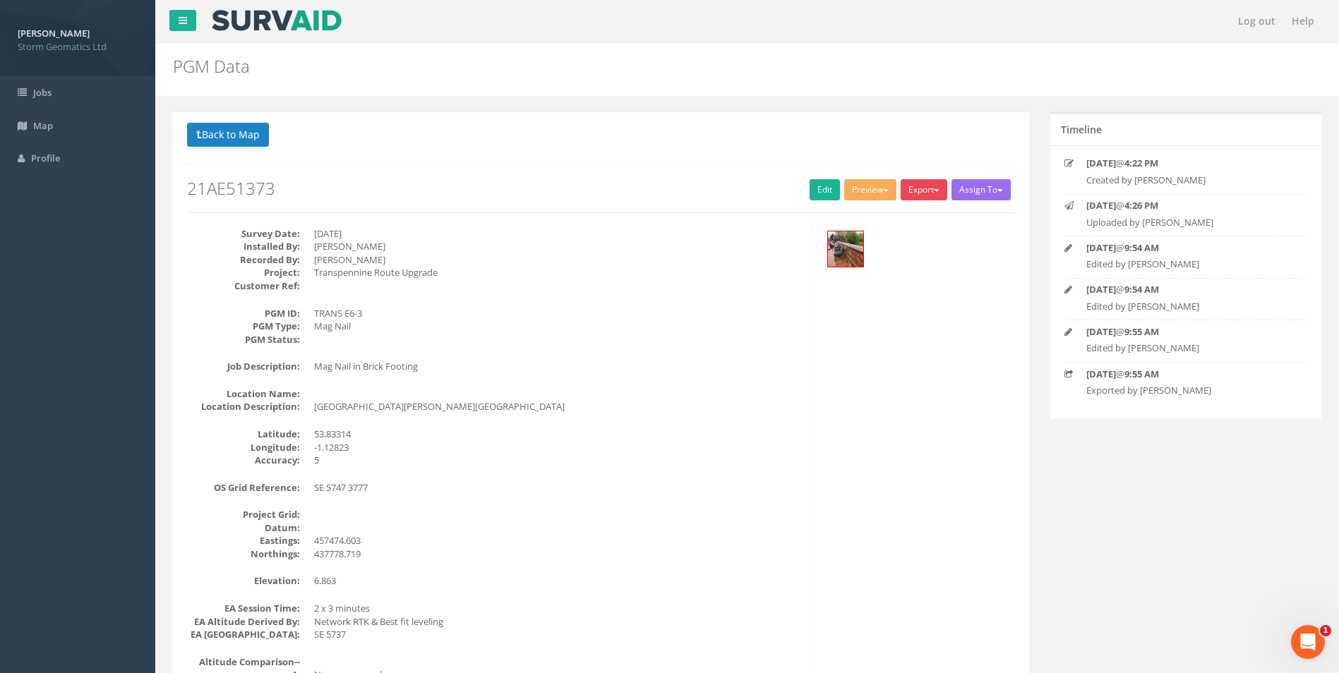
click at [925, 196] on button "Export" at bounding box center [924, 189] width 47 height 21
click at [818, 200] on link "Edit" at bounding box center [825, 189] width 30 height 21
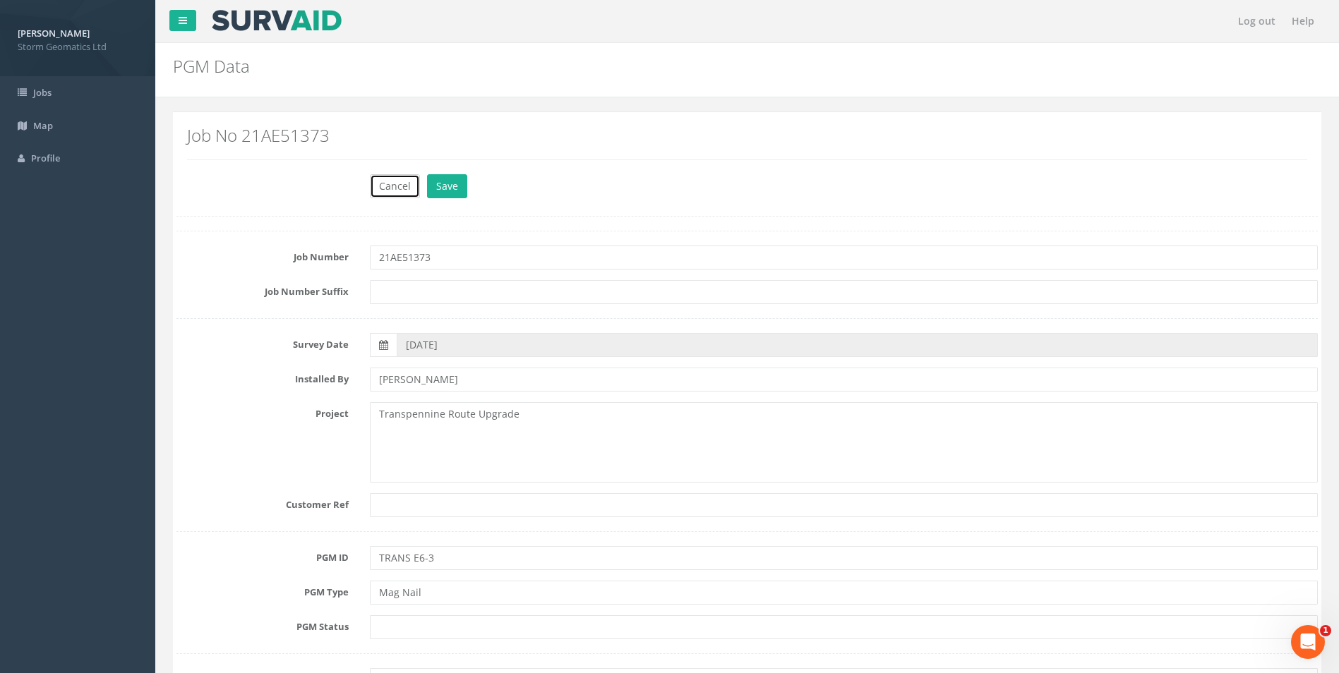
click at [399, 192] on button "Cancel" at bounding box center [395, 186] width 50 height 24
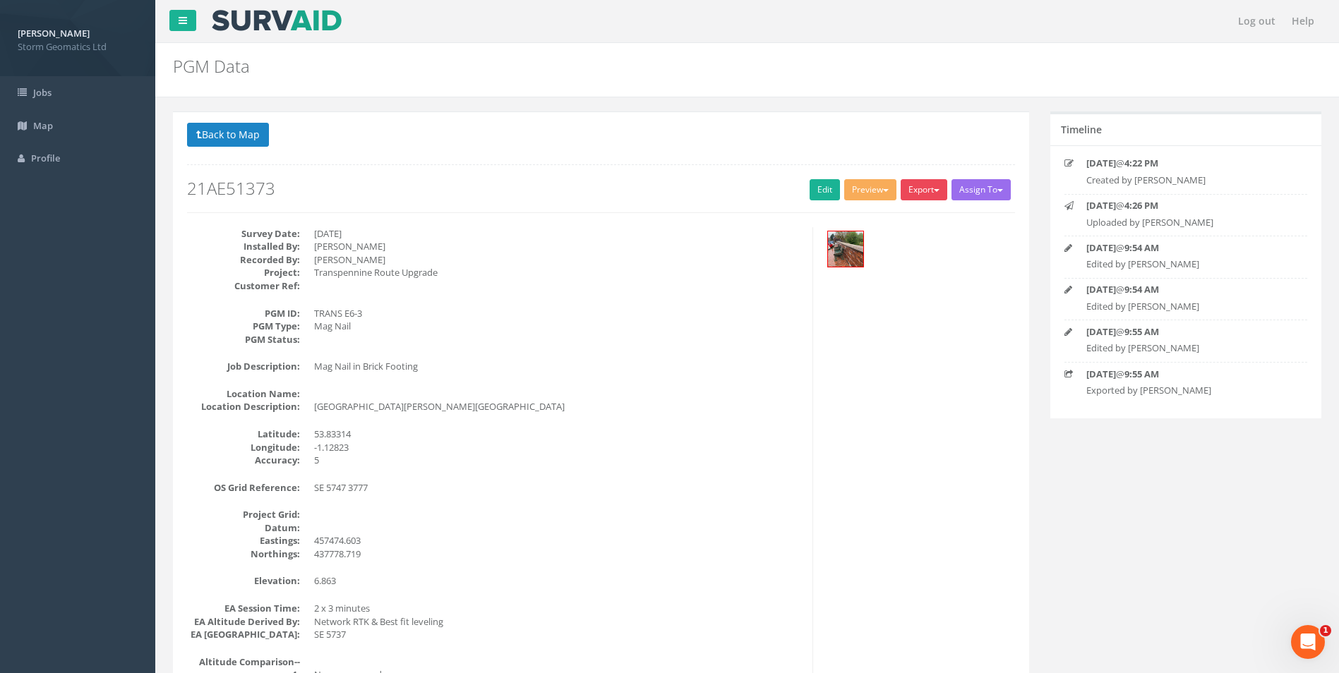
click at [914, 185] on button "Export" at bounding box center [924, 189] width 47 height 21
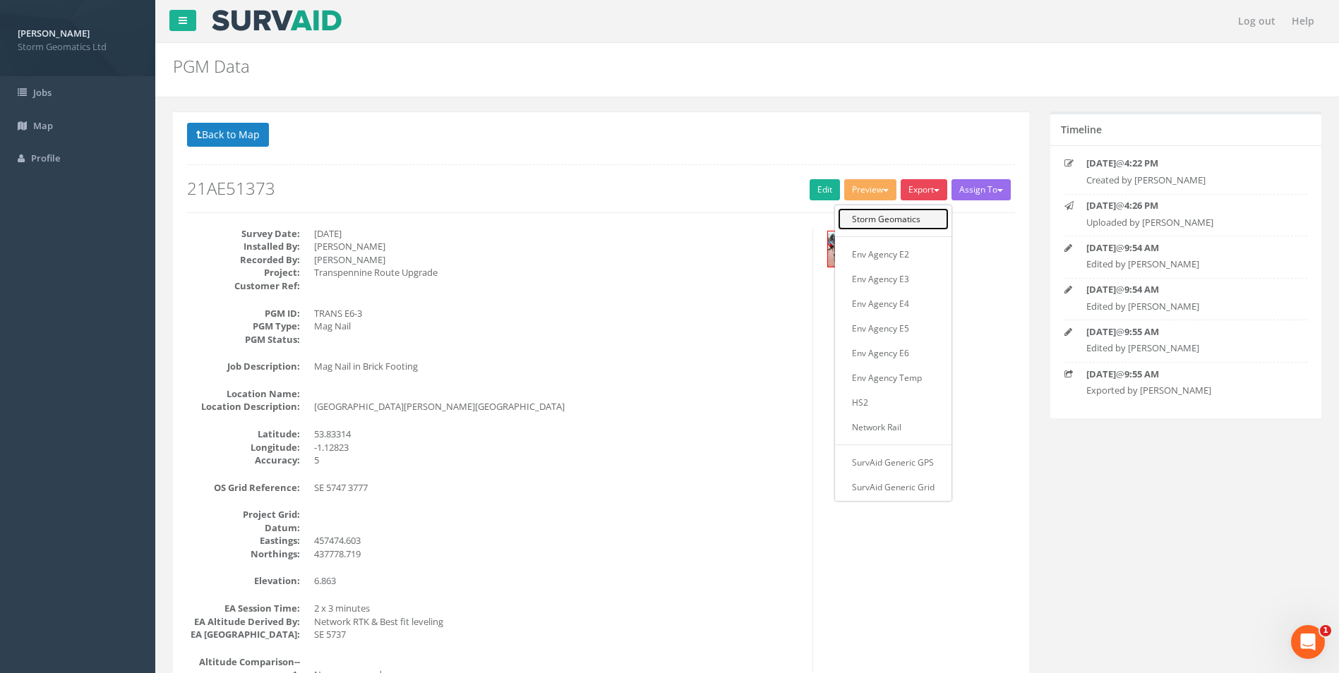
click at [896, 216] on link "Storm Geomatics" at bounding box center [893, 219] width 111 height 22
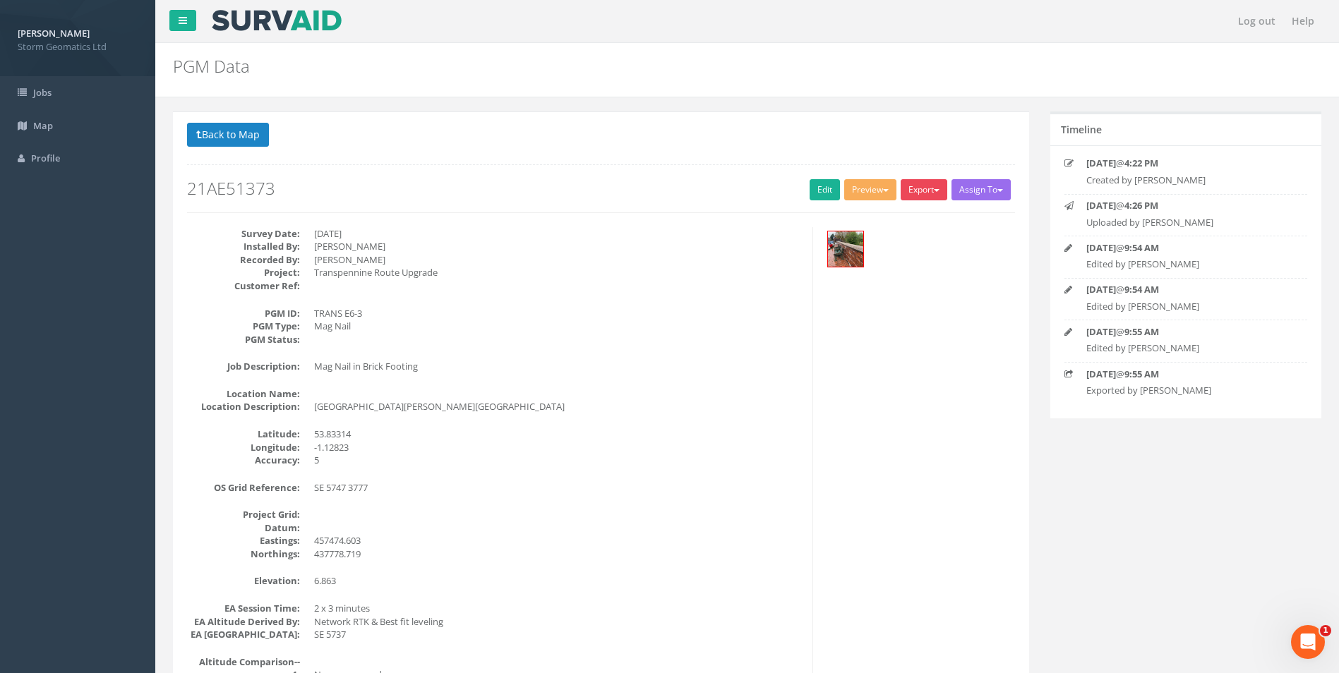
click at [911, 193] on button "Export" at bounding box center [924, 189] width 47 height 21
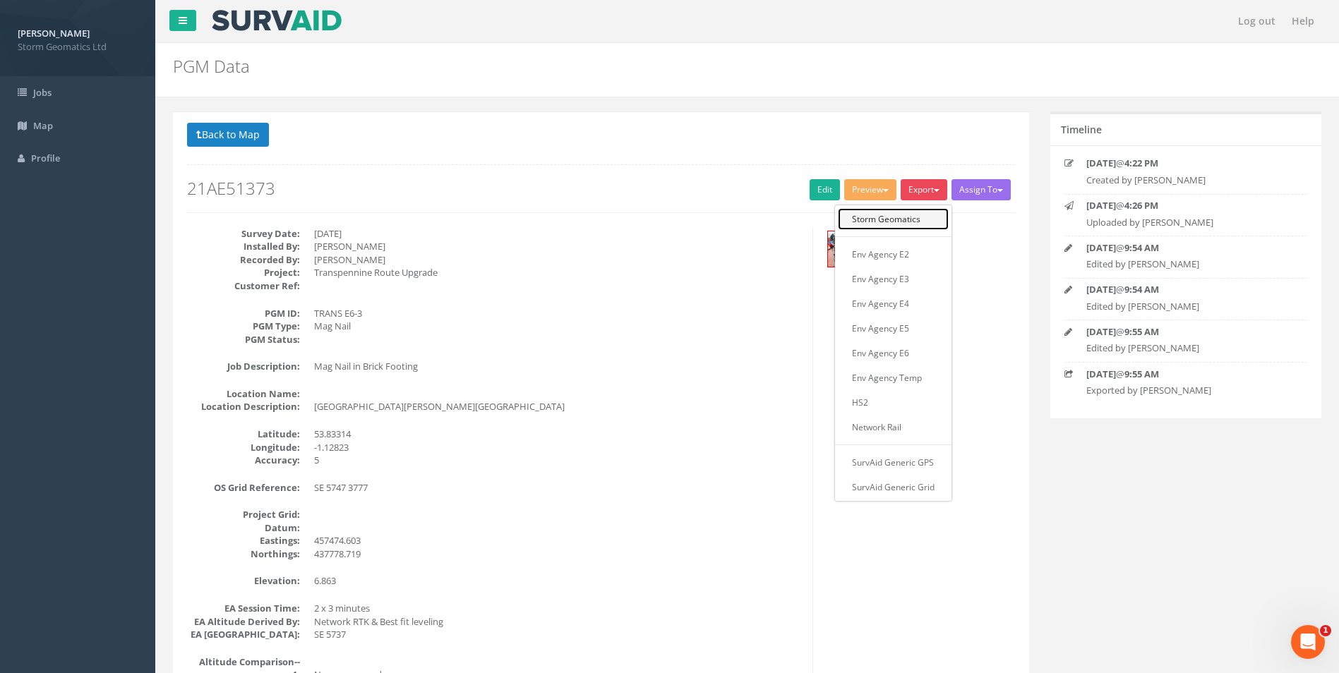
click at [908, 226] on link "Storm Geomatics" at bounding box center [893, 219] width 111 height 22
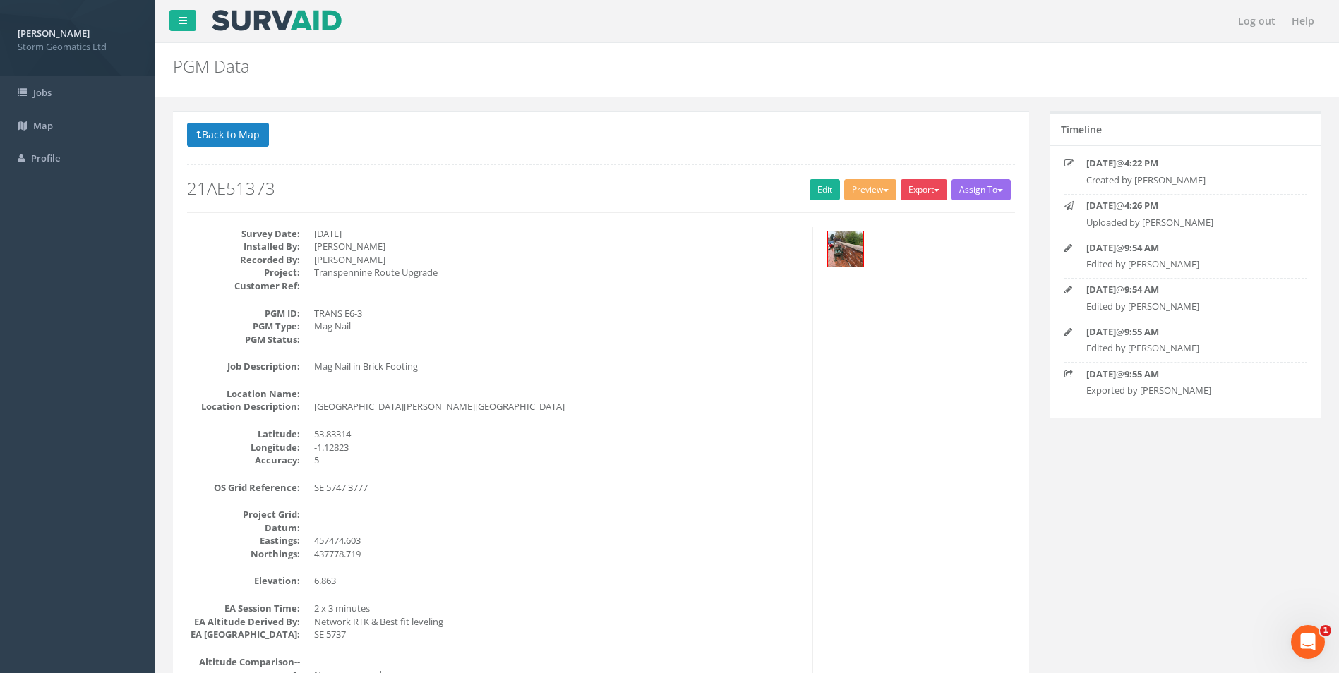
click at [922, 191] on button "Export" at bounding box center [924, 189] width 47 height 21
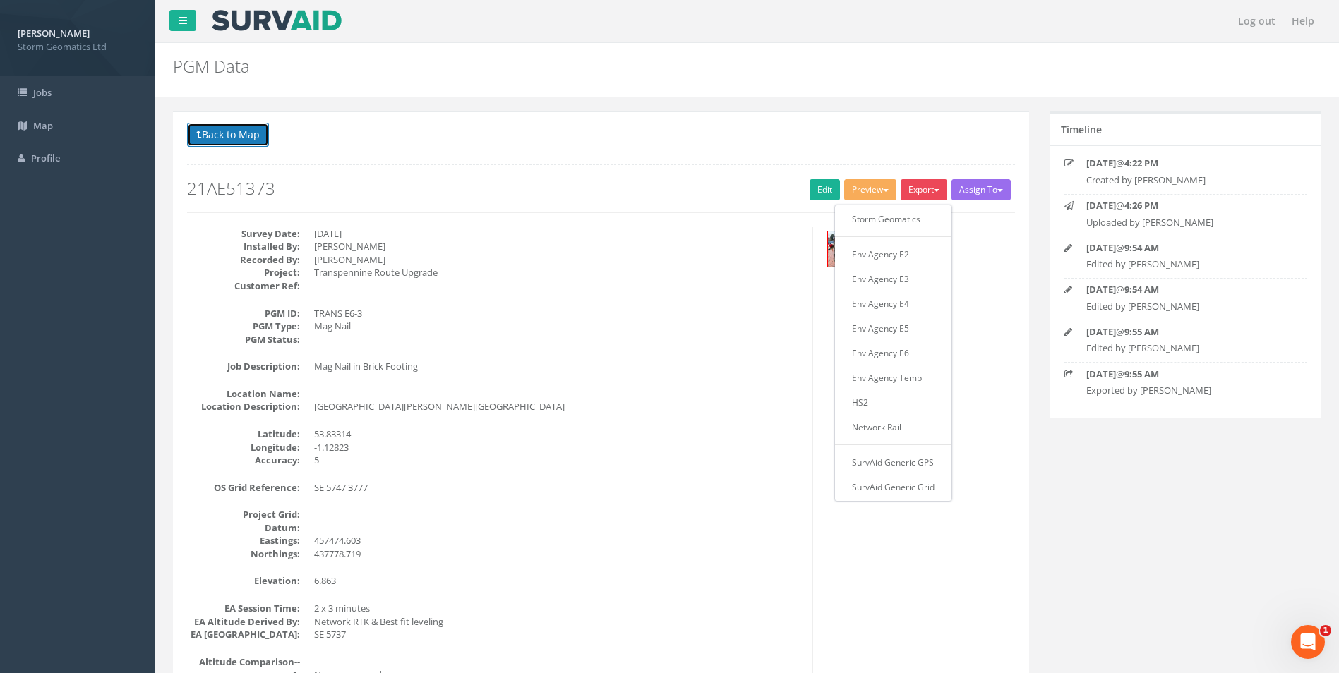
click at [239, 130] on button "Back to Map" at bounding box center [228, 135] width 82 height 24
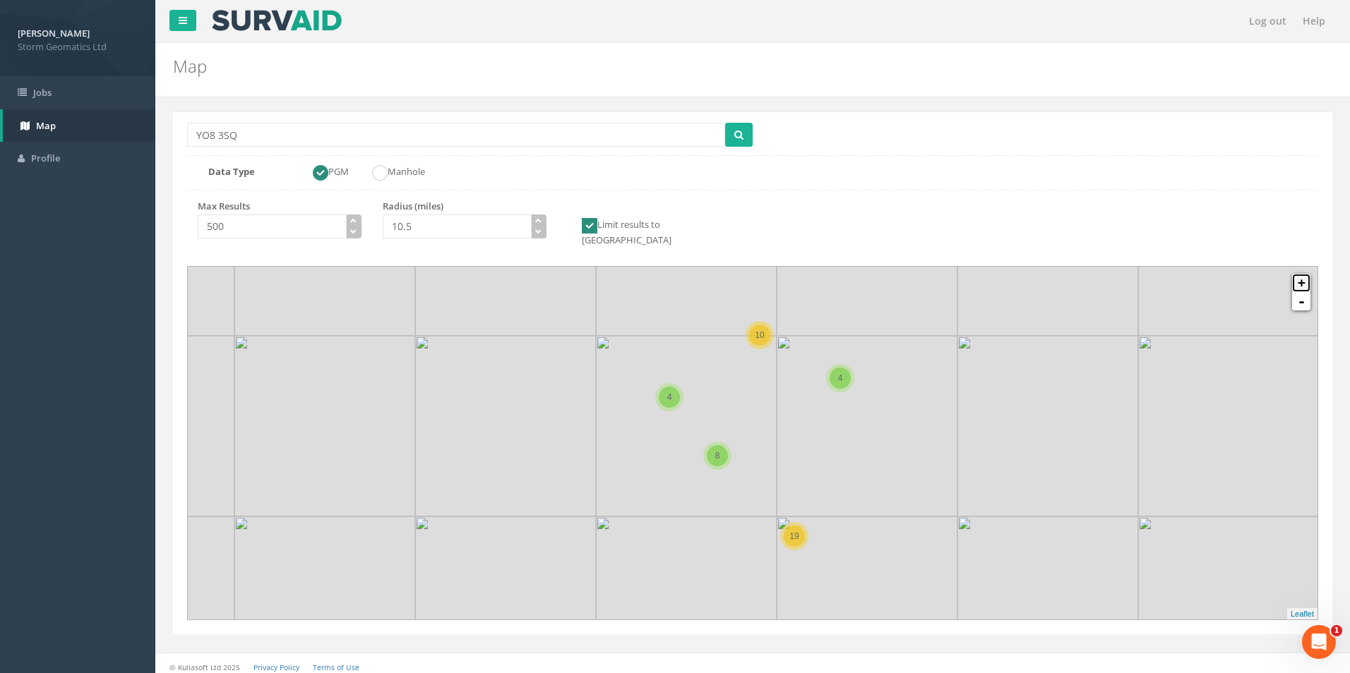
click at [1302, 274] on link "+" at bounding box center [1301, 283] width 18 height 18
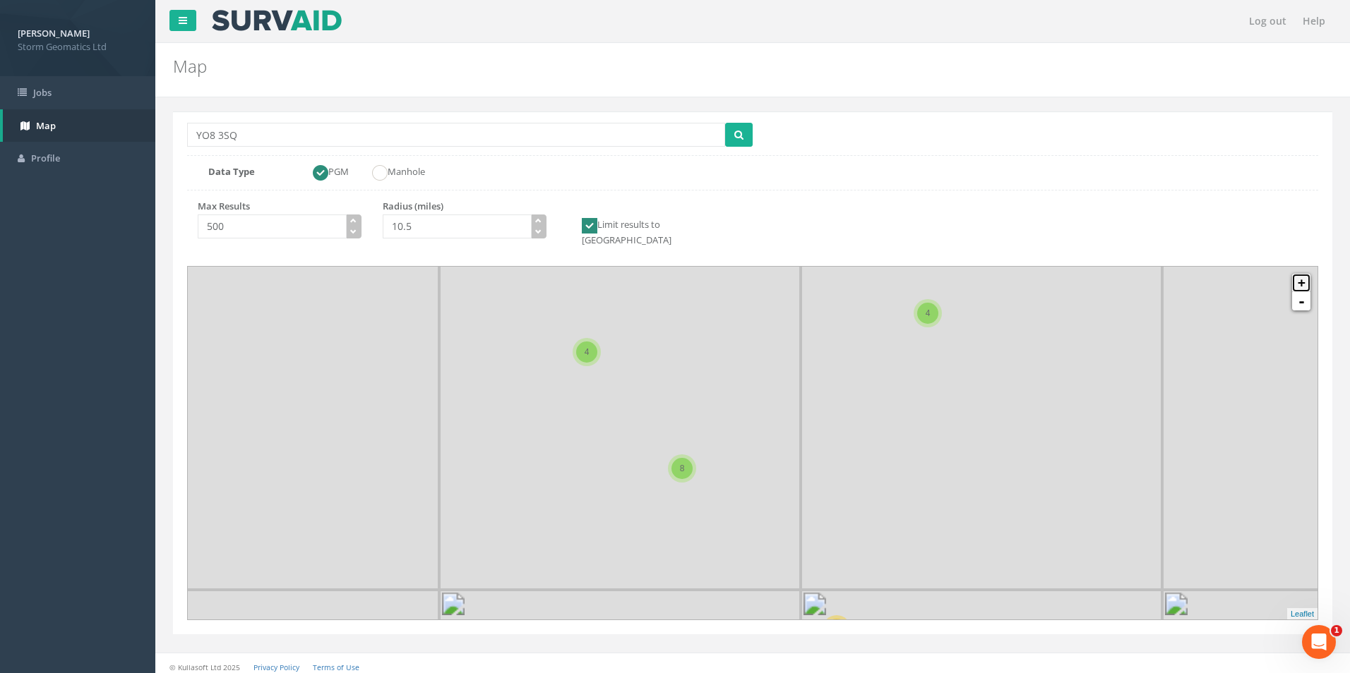
click at [1302, 274] on link "+" at bounding box center [1301, 283] width 18 height 18
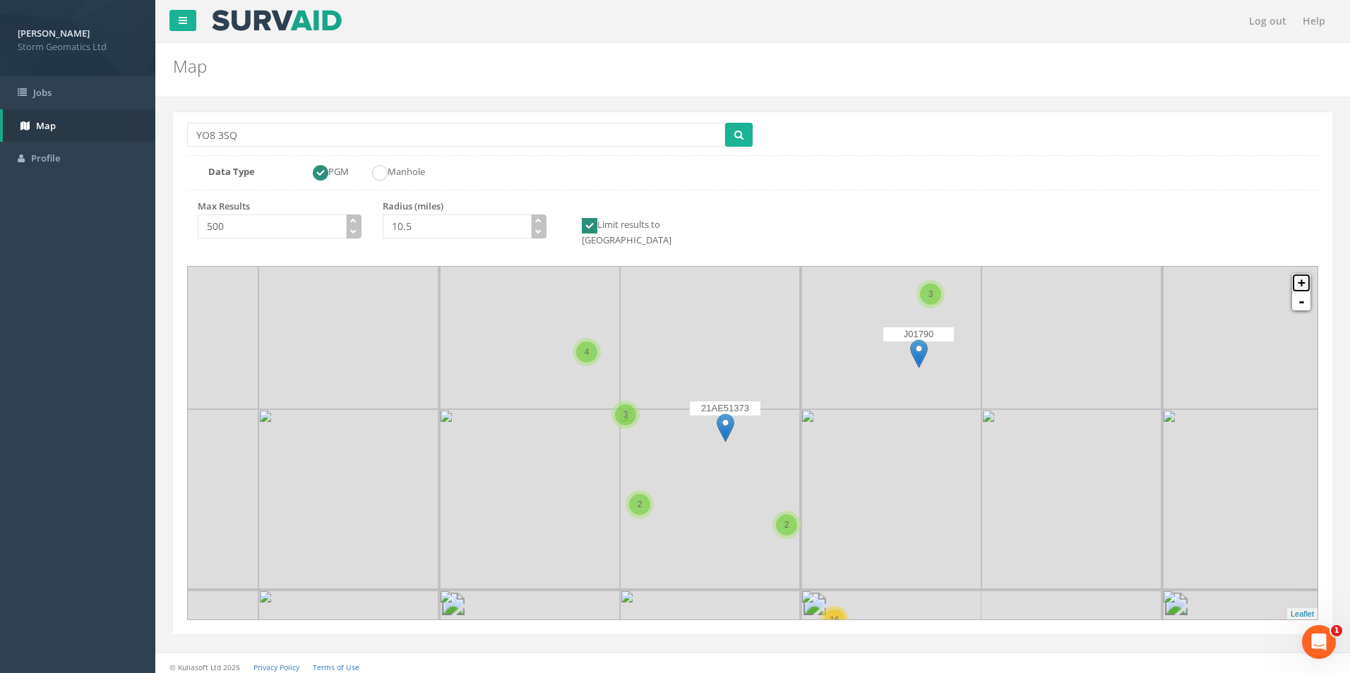
click at [1302, 274] on link "+" at bounding box center [1301, 283] width 18 height 18
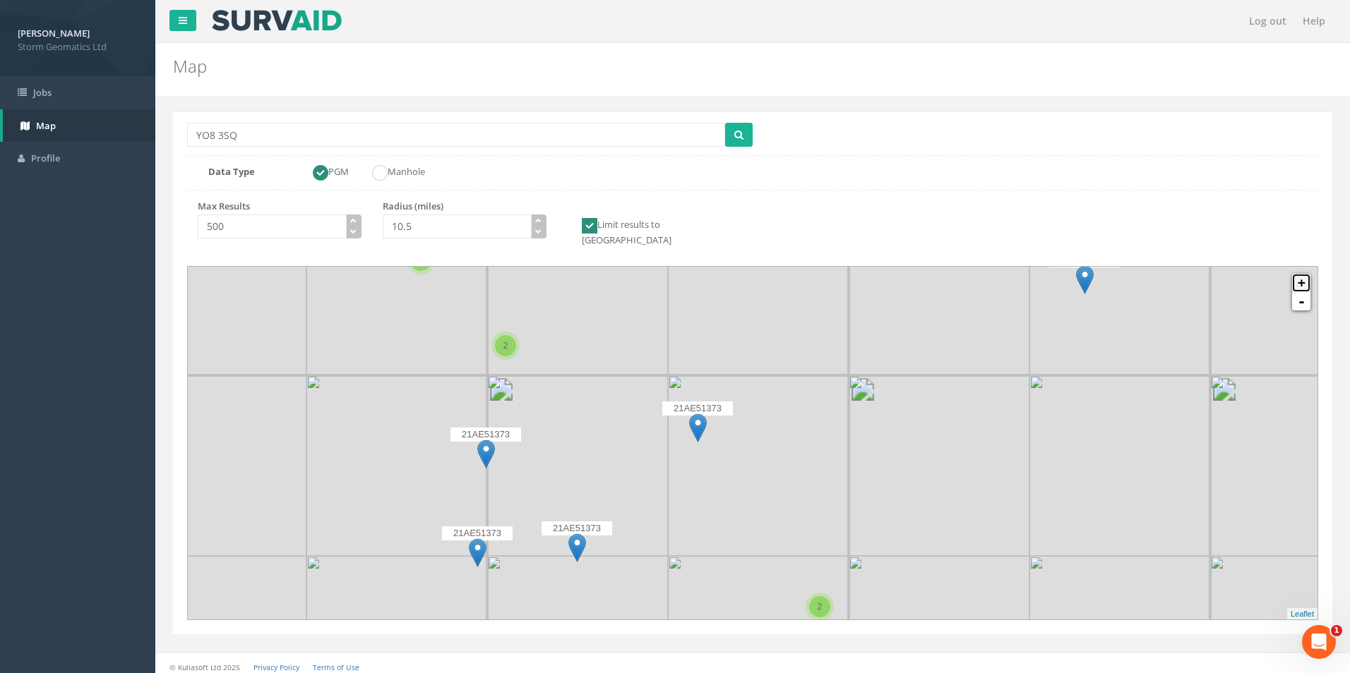
click at [1302, 274] on link "+" at bounding box center [1301, 283] width 18 height 18
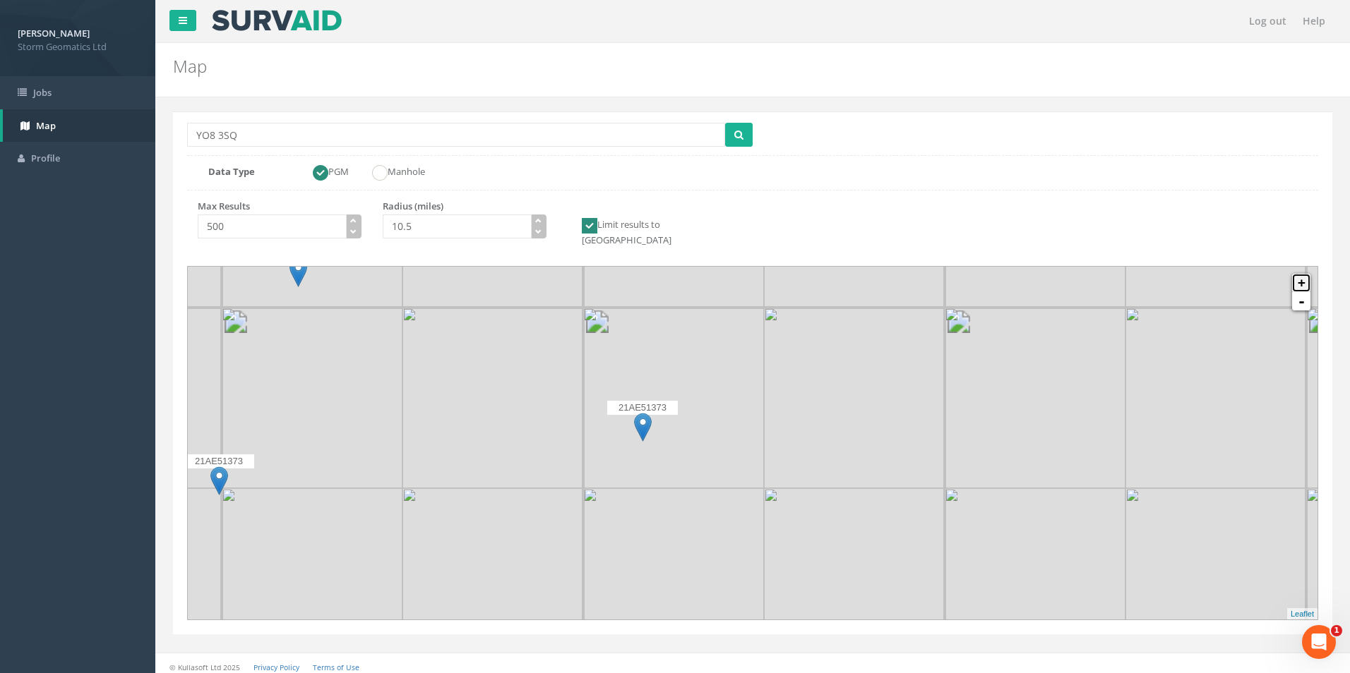
click at [1302, 274] on link "+" at bounding box center [1301, 283] width 18 height 18
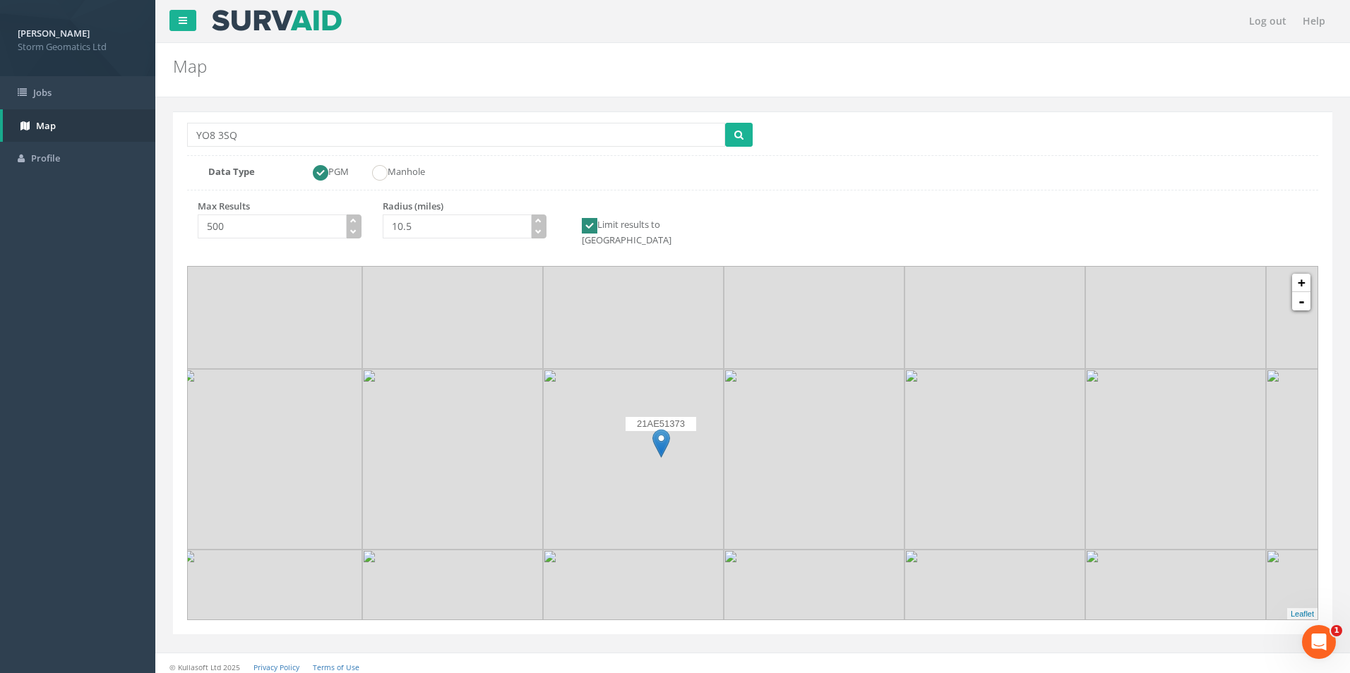
drag, startPoint x: 747, startPoint y: 433, endPoint x: 839, endPoint y: 447, distance: 92.1
click at [839, 447] on img at bounding box center [813, 459] width 181 height 181
drag, startPoint x: 839, startPoint y: 447, endPoint x: 951, endPoint y: 537, distance: 143.6
click at [951, 537] on img at bounding box center [929, 560] width 181 height 181
click at [1299, 299] on img at bounding box center [1289, 369] width 181 height 181
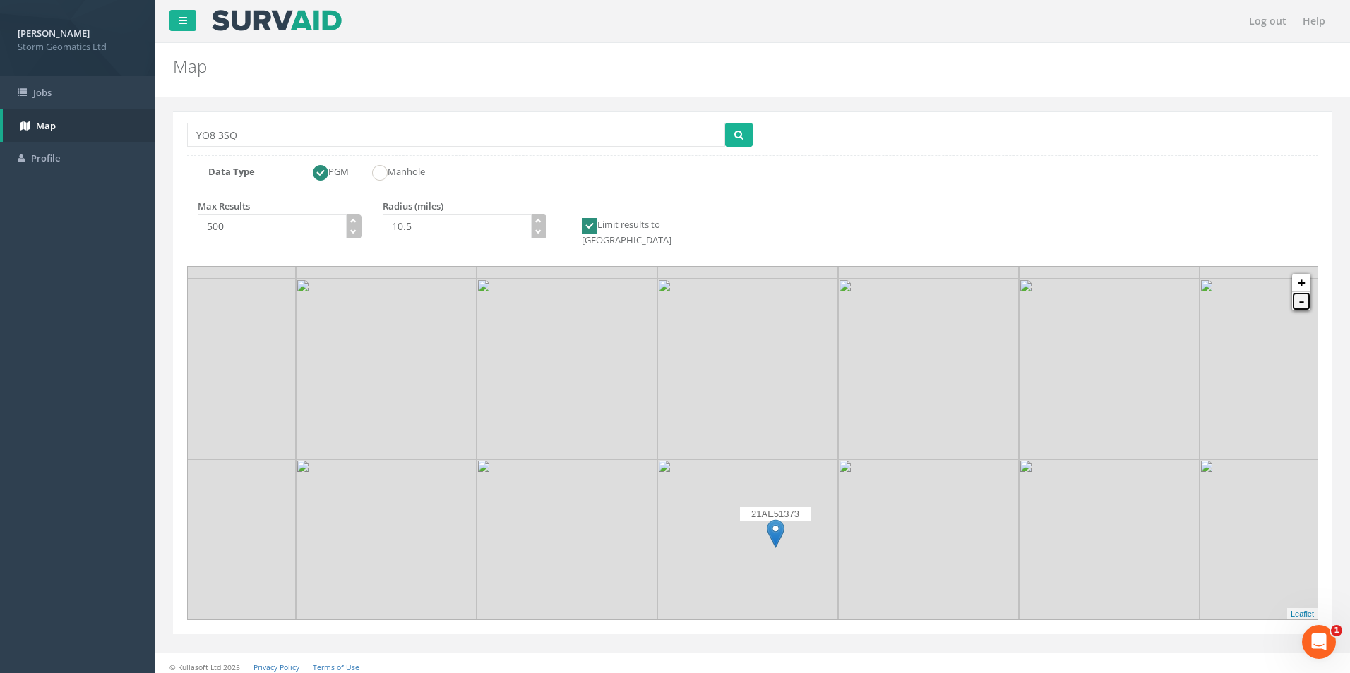
click at [1299, 296] on link "-" at bounding box center [1301, 301] width 18 height 18
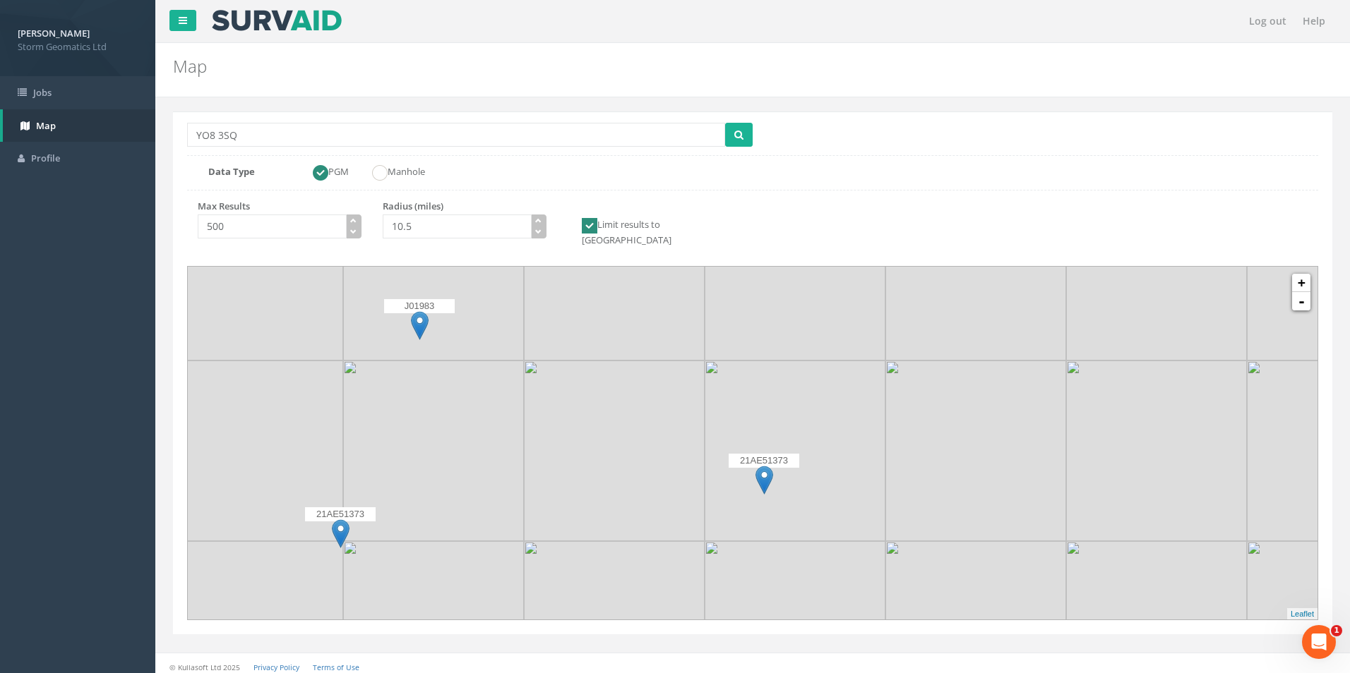
click at [767, 466] on img at bounding box center [764, 480] width 18 height 29
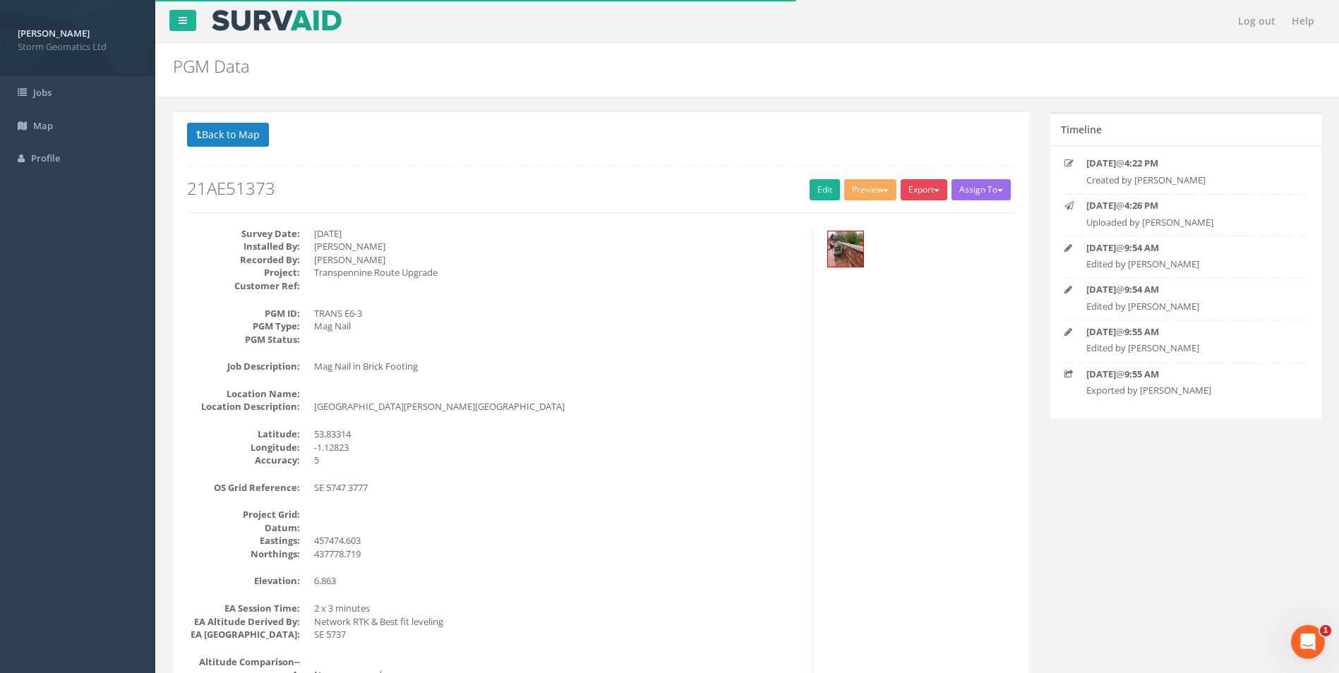
click at [921, 183] on button "Export" at bounding box center [924, 189] width 47 height 21
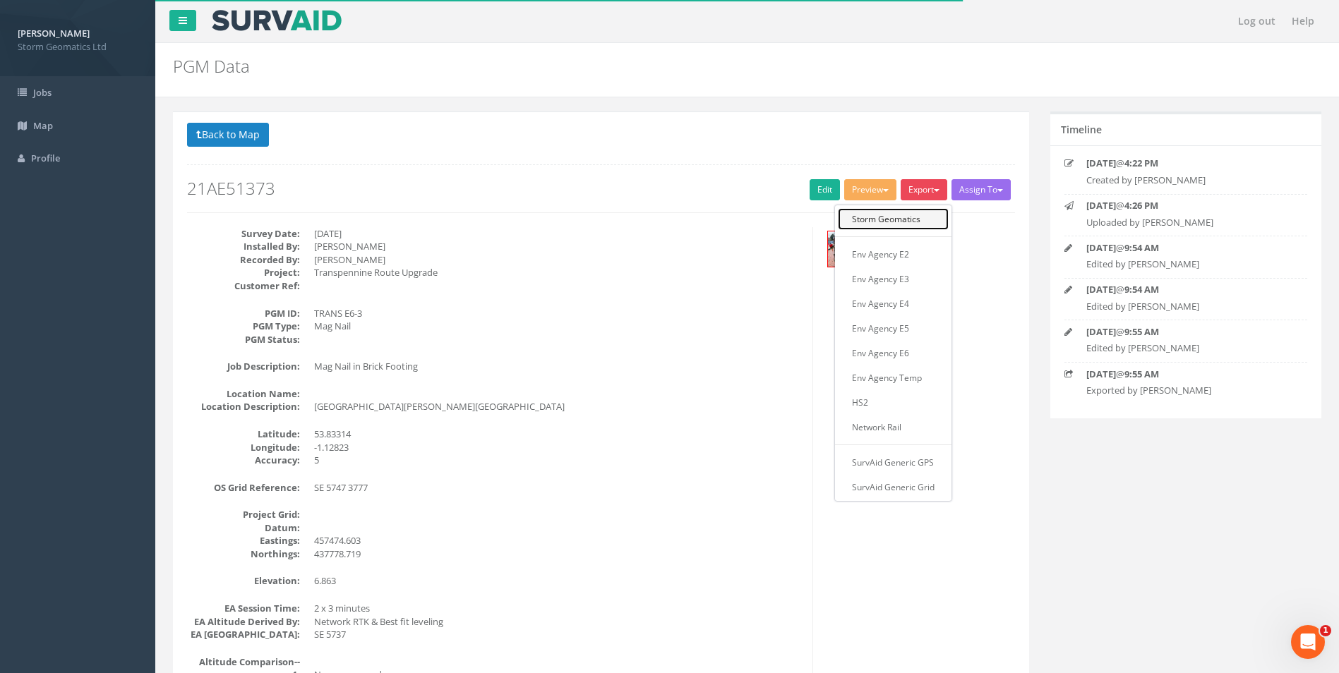
click at [900, 215] on link "Storm Geomatics" at bounding box center [893, 219] width 111 height 22
